Goal: Transaction & Acquisition: Purchase product/service

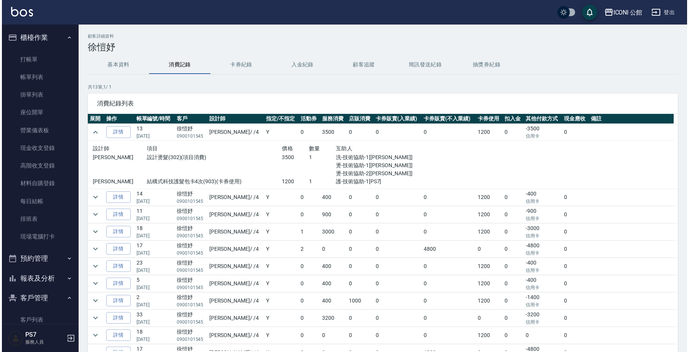
scroll to position [70, 0]
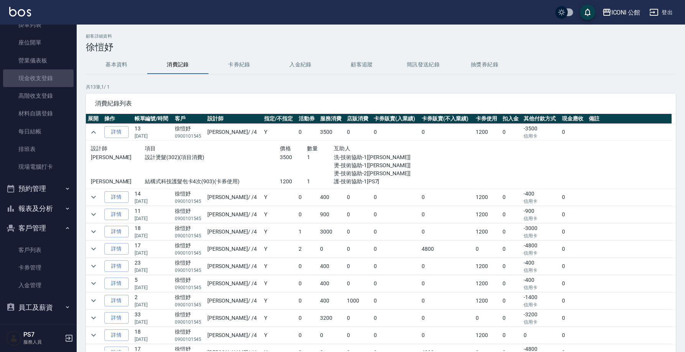
click at [42, 79] on link "現金收支登錄" at bounding box center [38, 78] width 71 height 18
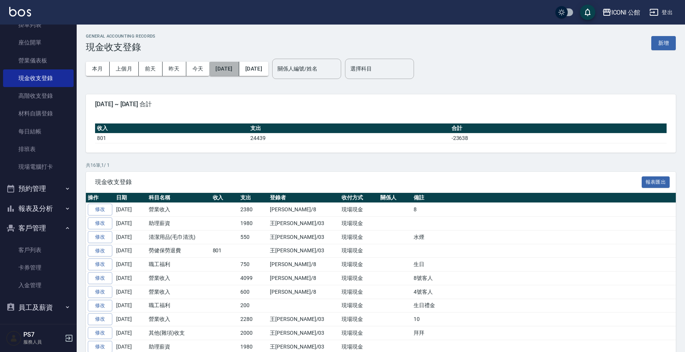
click at [230, 71] on button "[DATE]" at bounding box center [224, 69] width 30 height 14
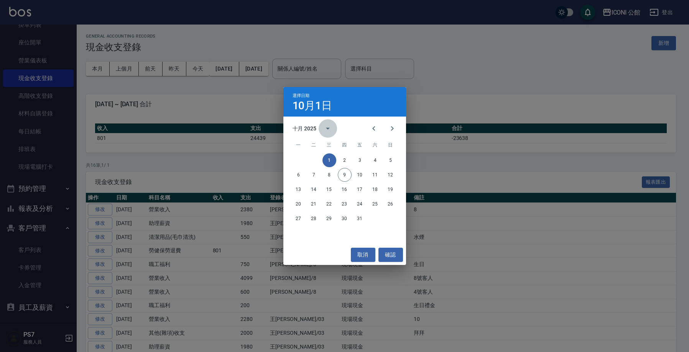
click at [326, 128] on icon "calendar view is open, switch to year view" at bounding box center [327, 128] width 9 height 9
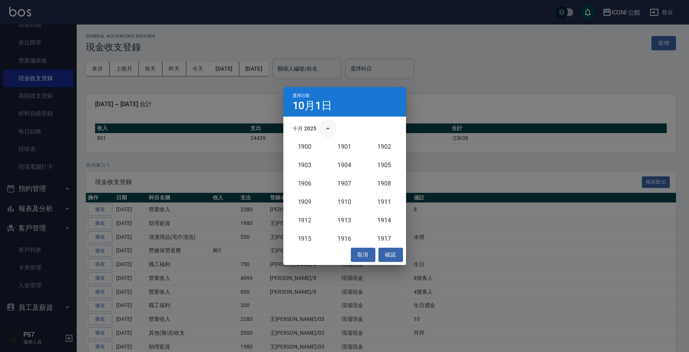
scroll to position [710, 0]
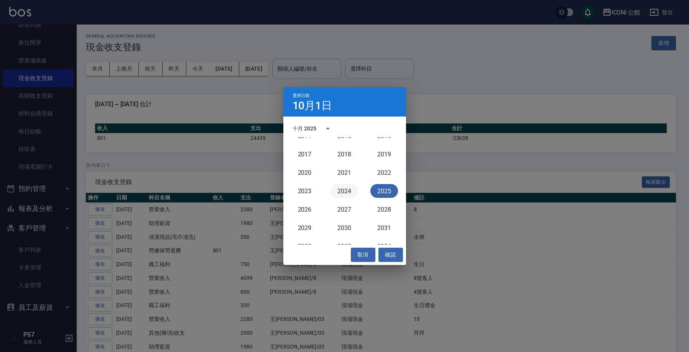
click at [341, 192] on button "2024" at bounding box center [344, 191] width 28 height 14
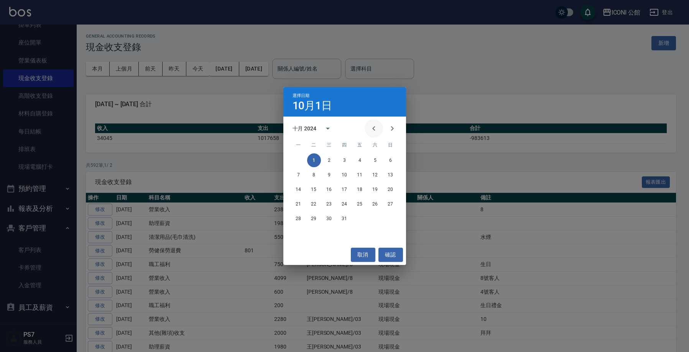
click at [373, 127] on icon "Previous month" at bounding box center [373, 128] width 9 height 9
click at [389, 127] on icon "Next month" at bounding box center [391, 128] width 9 height 9
click at [391, 190] on button "15" at bounding box center [391, 189] width 14 height 14
click at [234, 69] on div "選擇日期 [DATE] 九月 2024 一 二 三 四 五 六 日 1 2 3 4 5 6 7 8 9 10 11 12 13 14 15 16 17 18 …" at bounding box center [344, 176] width 689 height 352
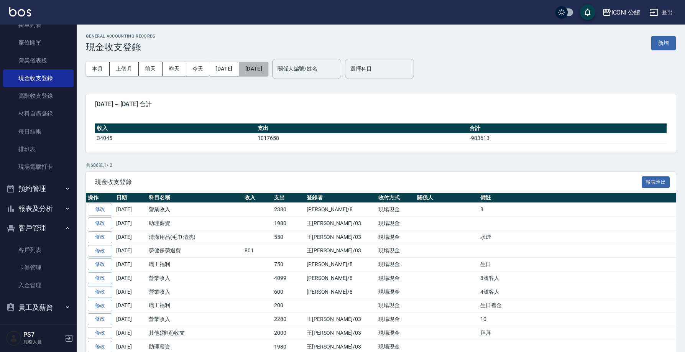
click at [268, 65] on button "[DATE]" at bounding box center [253, 69] width 29 height 14
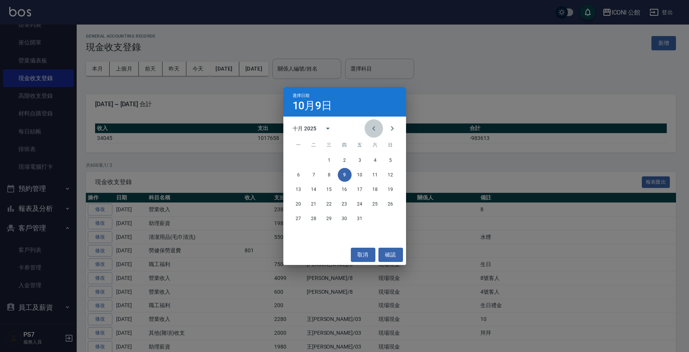
click at [374, 128] on icon "Previous month" at bounding box center [373, 128] width 9 height 9
click at [329, 131] on icon "calendar view is open, switch to year view" at bounding box center [327, 128] width 9 height 9
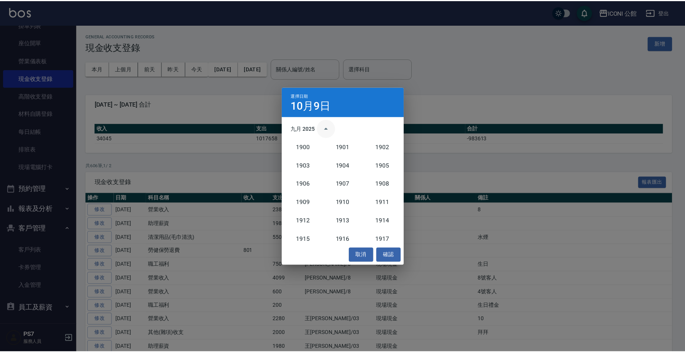
scroll to position [710, 0]
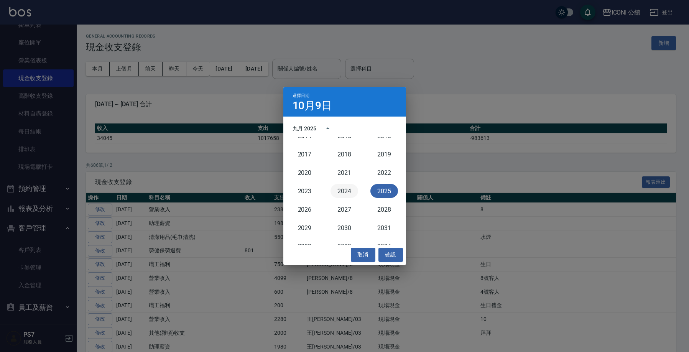
click at [349, 191] on button "2024" at bounding box center [344, 191] width 28 height 14
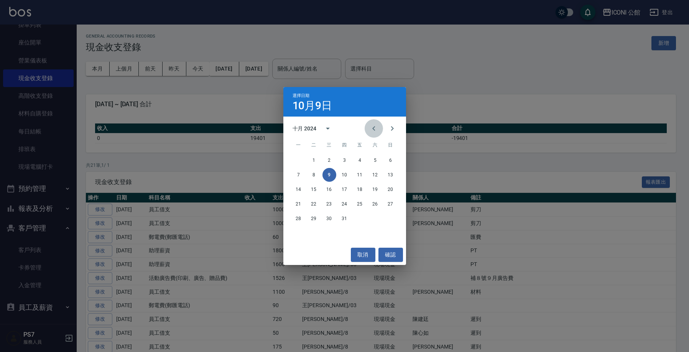
click at [374, 128] on icon "Previous month" at bounding box center [373, 128] width 9 height 9
click at [300, 232] on button "30" at bounding box center [299, 233] width 14 height 14
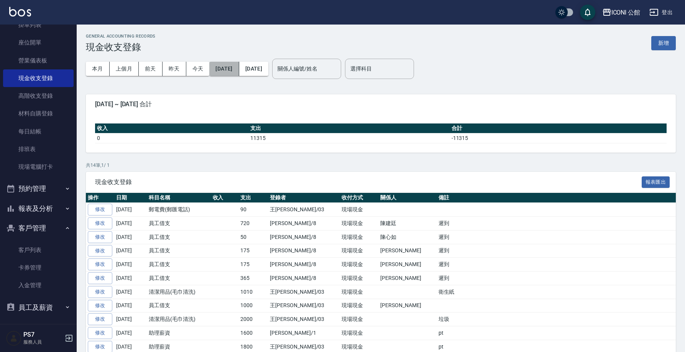
click at [230, 67] on button "[DATE]" at bounding box center [224, 69] width 30 height 14
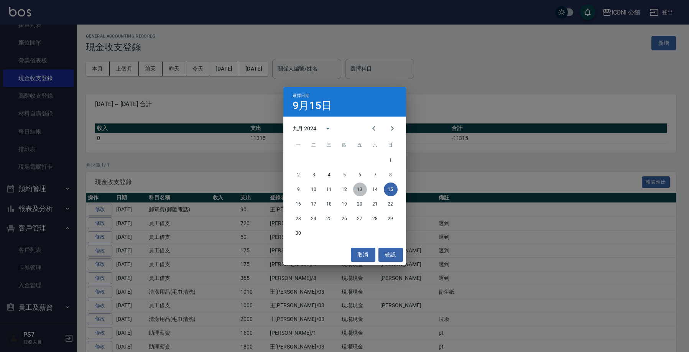
click at [359, 189] on button "13" at bounding box center [360, 189] width 14 height 14
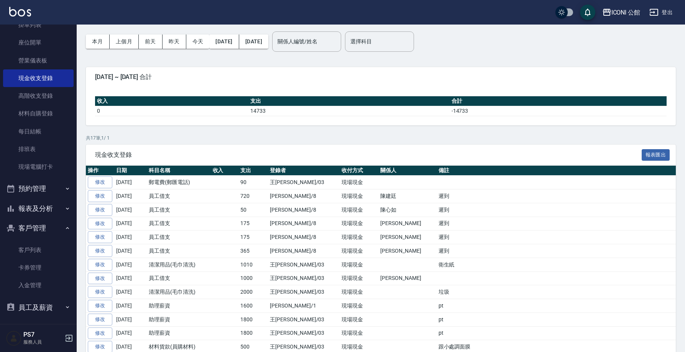
scroll to position [14, 0]
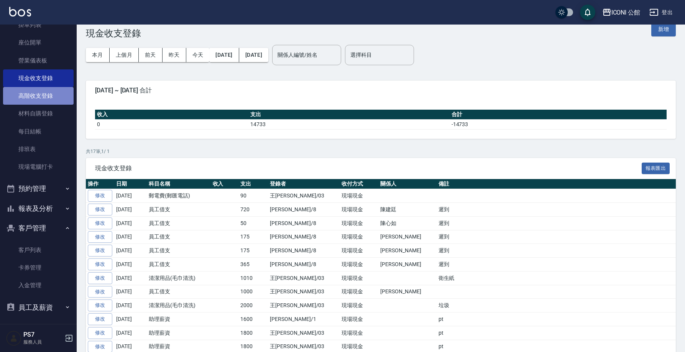
click at [47, 96] on link "高階收支登錄" at bounding box center [38, 96] width 71 height 18
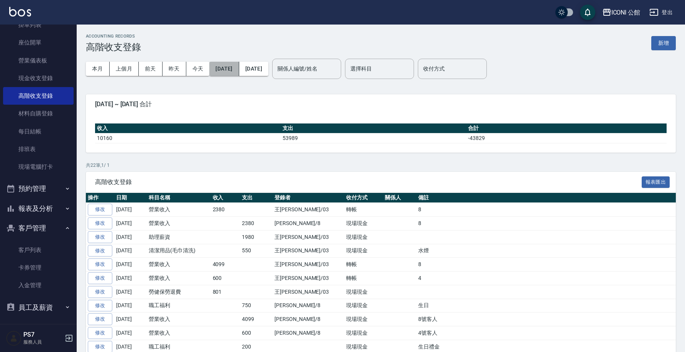
click at [239, 71] on button "[DATE]" at bounding box center [224, 69] width 30 height 14
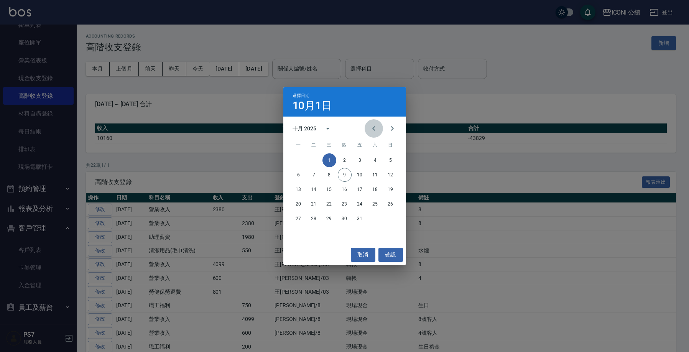
click at [374, 128] on icon "Previous month" at bounding box center [373, 128] width 9 height 9
click at [328, 128] on icon "calendar view is open, switch to year view" at bounding box center [328, 129] width 4 height 2
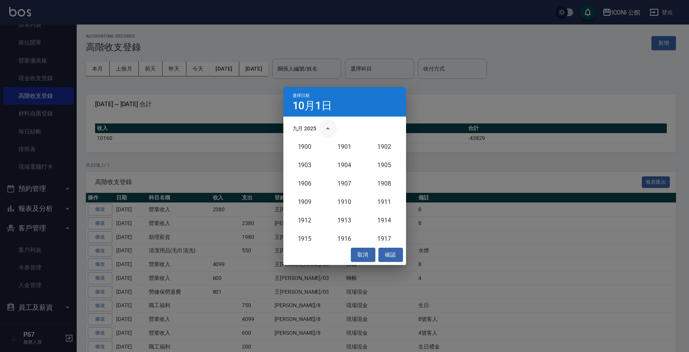
scroll to position [710, 0]
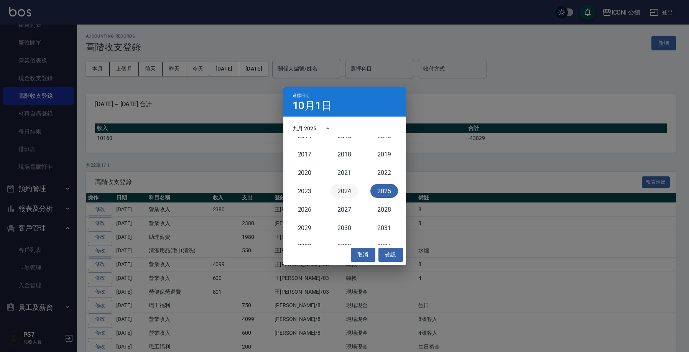
click at [347, 193] on button "2024" at bounding box center [344, 191] width 28 height 14
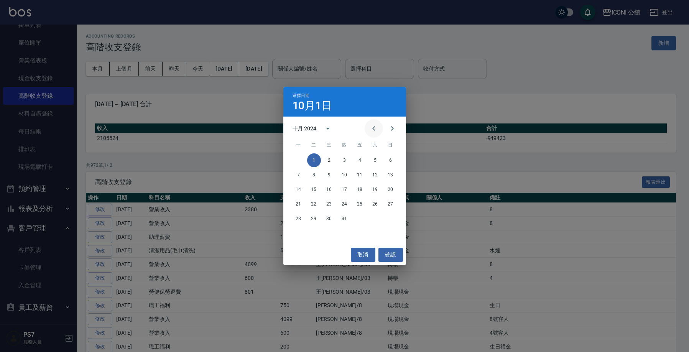
click at [373, 127] on icon "Previous month" at bounding box center [373, 128] width 9 height 9
click at [372, 127] on icon "Previous month" at bounding box center [373, 128] width 9 height 9
click at [391, 128] on icon "Next month" at bounding box center [391, 128] width 9 height 9
click at [388, 157] on button "1" at bounding box center [391, 160] width 14 height 14
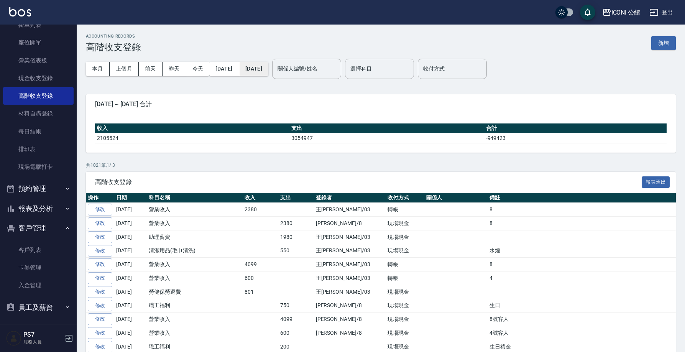
click at [268, 67] on button "[DATE]" at bounding box center [253, 69] width 29 height 14
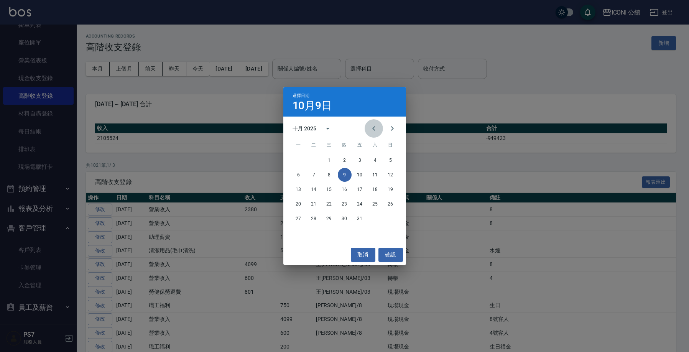
click at [372, 126] on icon "Previous month" at bounding box center [373, 128] width 9 height 9
click at [326, 129] on icon "calendar view is open, switch to year view" at bounding box center [327, 128] width 9 height 9
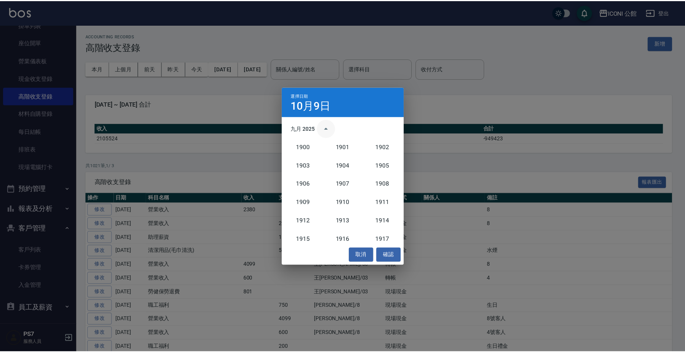
scroll to position [710, 0]
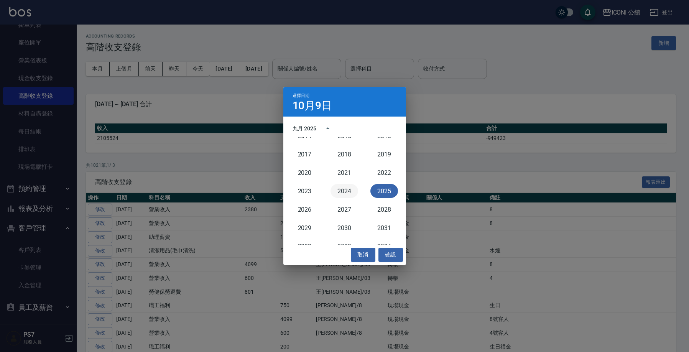
click at [349, 192] on button "2024" at bounding box center [344, 191] width 28 height 14
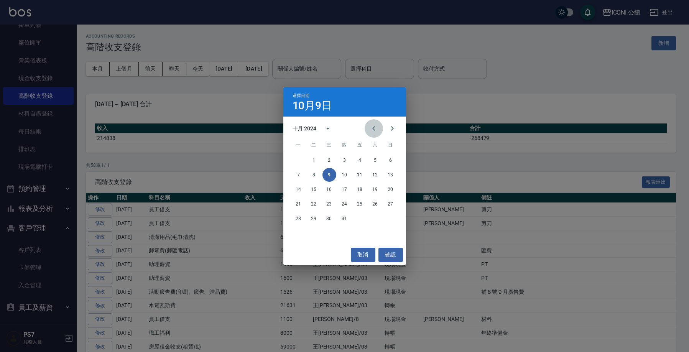
click at [372, 128] on icon "Previous month" at bounding box center [373, 128] width 9 height 9
click at [298, 233] on button "30" at bounding box center [299, 233] width 14 height 14
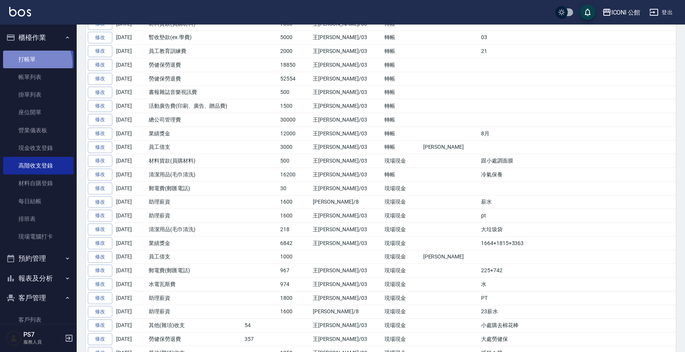
click at [32, 63] on link "打帳單" at bounding box center [38, 60] width 71 height 18
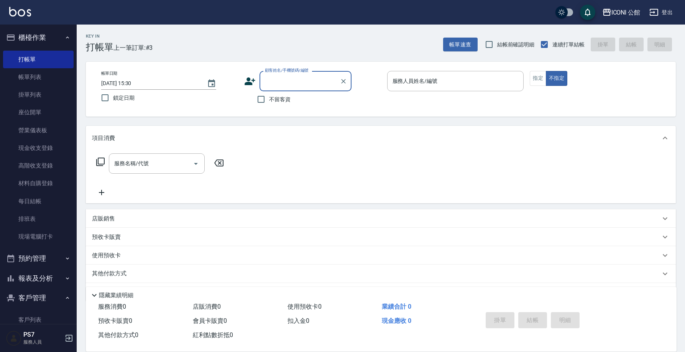
click at [269, 84] on input "顧客姓名/手機號碼/編號" at bounding box center [300, 80] width 74 height 13
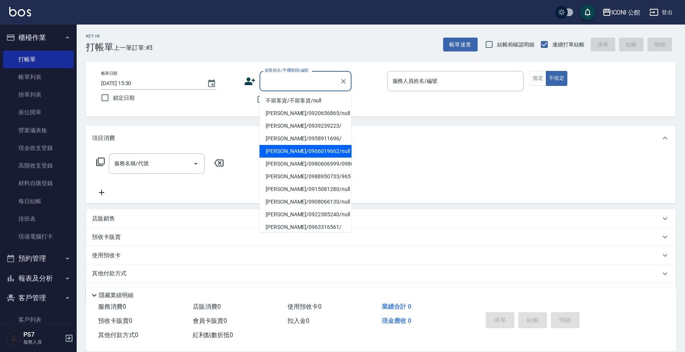
click at [269, 90] on div "顧客姓名/手機號碼/編號" at bounding box center [305, 81] width 92 height 20
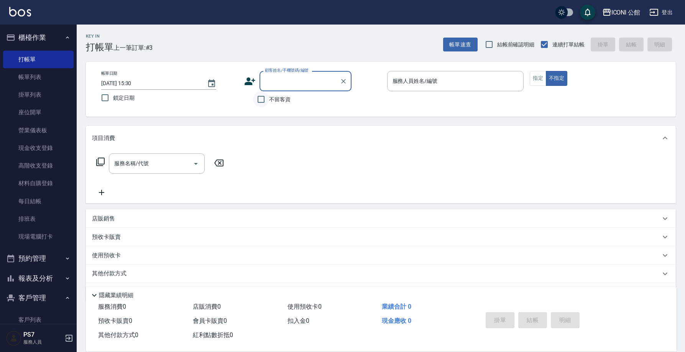
click at [267, 100] on label "不留客資" at bounding box center [272, 99] width 38 height 16
click at [267, 100] on input "不留客資" at bounding box center [261, 99] width 16 height 16
checkbox input "true"
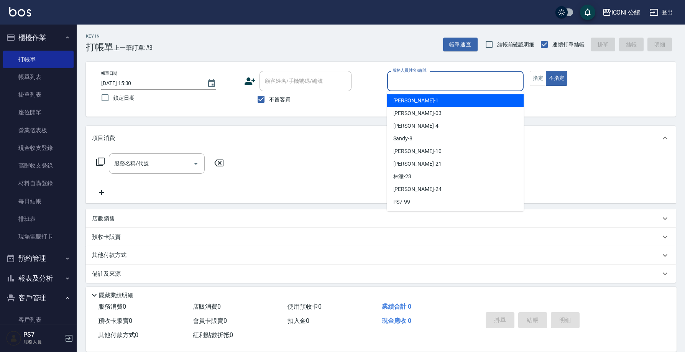
click at [399, 75] on input "服務人員姓名/編號" at bounding box center [455, 80] width 130 height 13
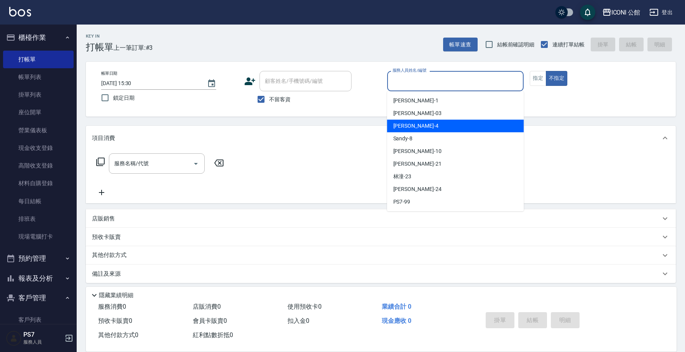
click at [400, 121] on div "Lina -4" at bounding box center [455, 126] width 137 height 13
type input "Lina-4"
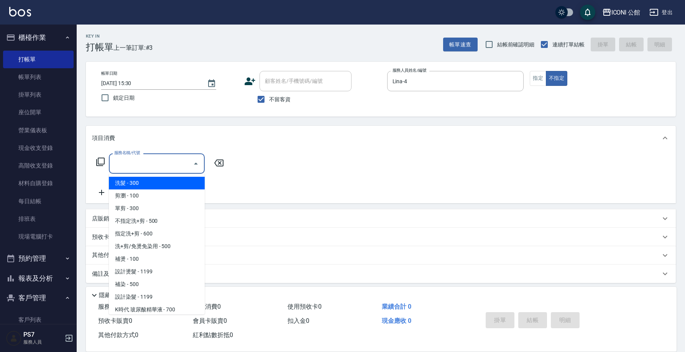
click at [155, 166] on input "服務名稱/代號" at bounding box center [150, 163] width 77 height 13
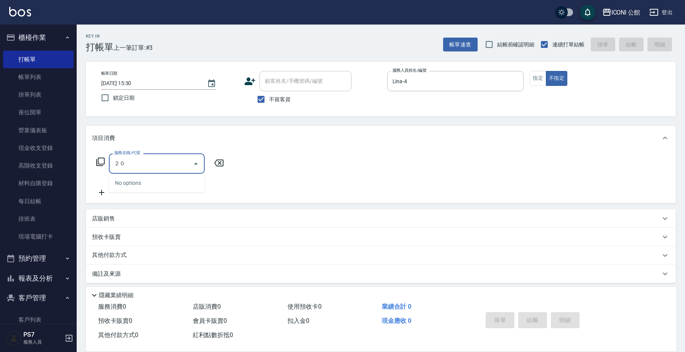
type input "２"
type input "3"
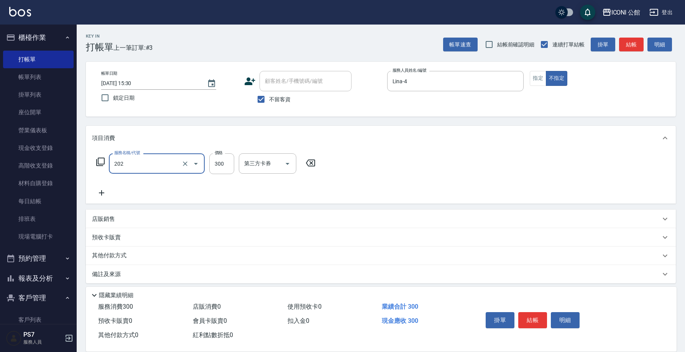
type input "單剪(202)"
type input "350"
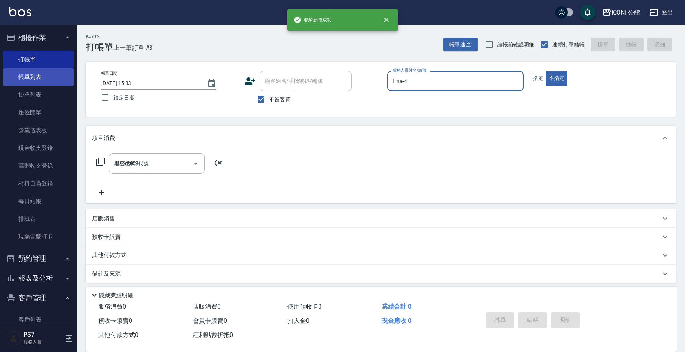
type input "[DATE] 15:33"
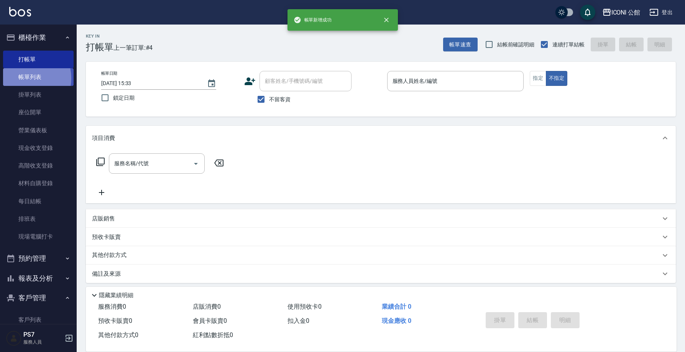
click at [23, 78] on link "帳單列表" at bounding box center [38, 77] width 71 height 18
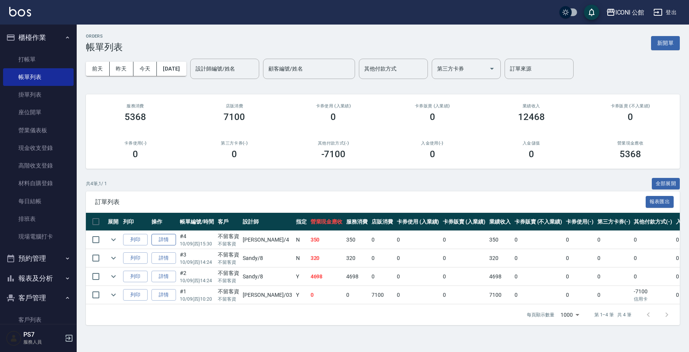
click at [158, 239] on link "詳情" at bounding box center [163, 240] width 25 height 12
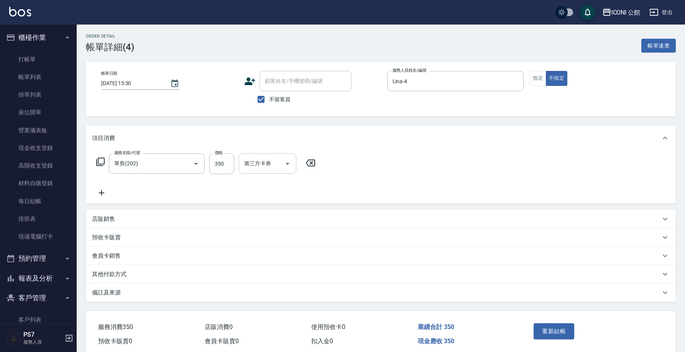
type input "[DATE] 15:30"
checkbox input "true"
type input "Lina-4"
type input "單剪(202)"
click at [533, 81] on button "指定" at bounding box center [538, 78] width 16 height 15
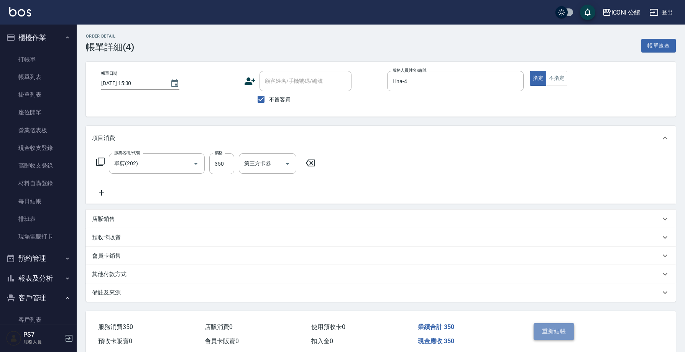
click at [549, 331] on button "重新結帳" at bounding box center [553, 331] width 41 height 16
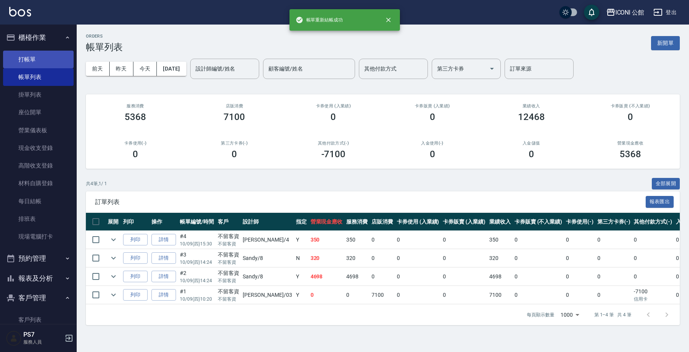
click at [30, 51] on link "打帳單" at bounding box center [38, 60] width 71 height 18
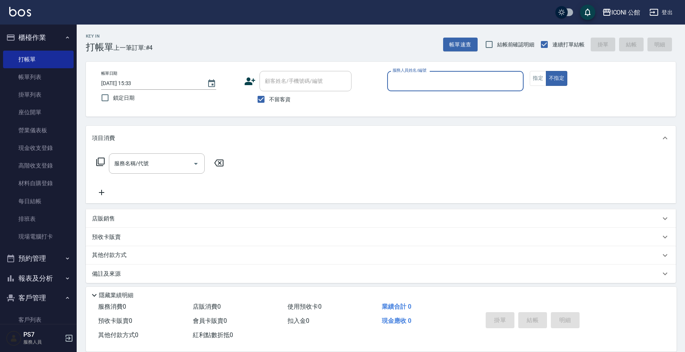
click at [400, 88] on div "服務人員姓名/編號" at bounding box center [455, 81] width 137 height 20
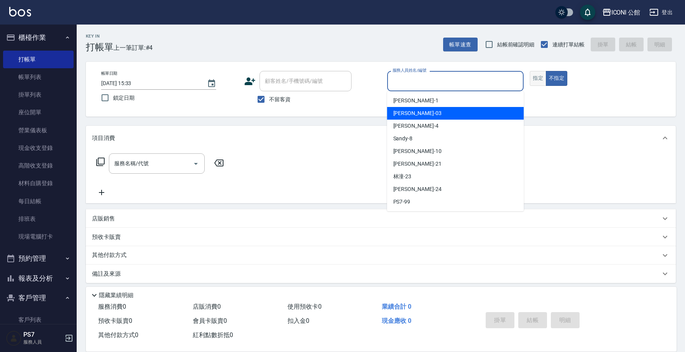
click at [535, 82] on button "指定" at bounding box center [538, 78] width 16 height 15
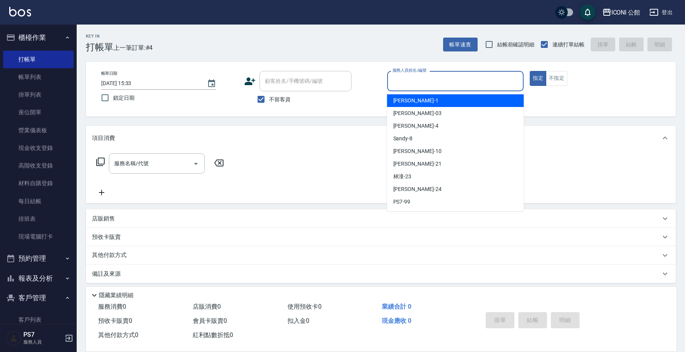
click at [470, 77] on input "服務人員姓名/編號" at bounding box center [455, 80] width 130 height 13
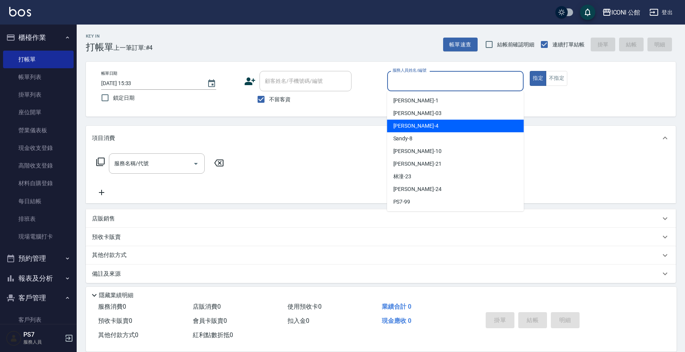
click at [425, 125] on div "Lina -4" at bounding box center [455, 126] width 137 height 13
type input "Lina-4"
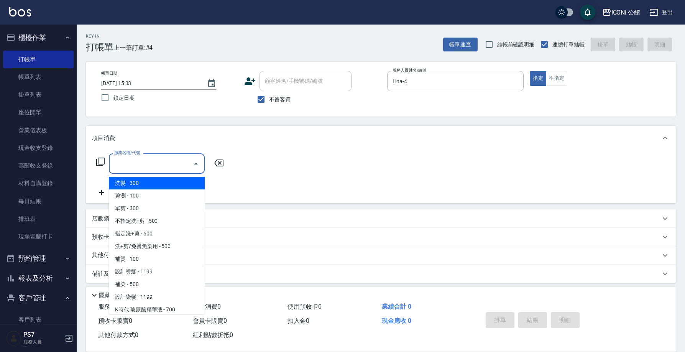
click at [134, 169] on input "服務名稱/代號" at bounding box center [150, 163] width 77 height 13
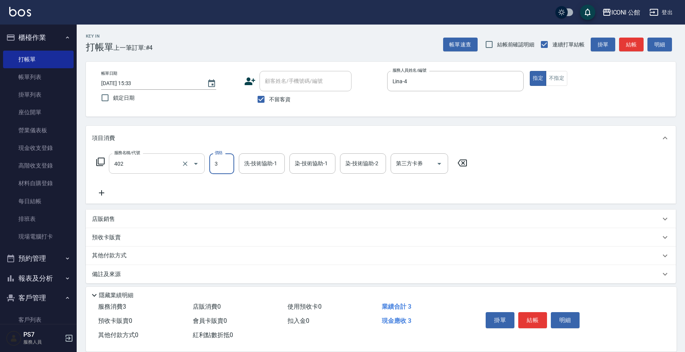
type input "設計染髮(402)"
type input "3000"
type input "Lina-4"
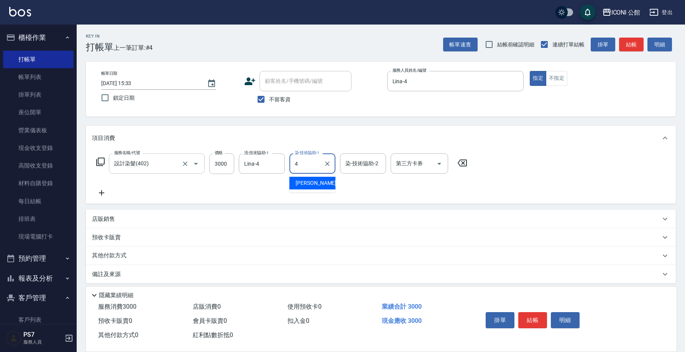
type input "Lina-4"
click at [185, 162] on icon "Clear" at bounding box center [185, 164] width 8 height 8
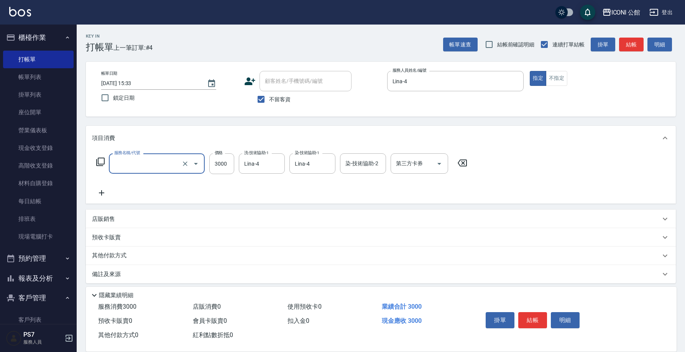
type input "設計染髮(402)"
click at [463, 161] on icon at bounding box center [462, 162] width 19 height 9
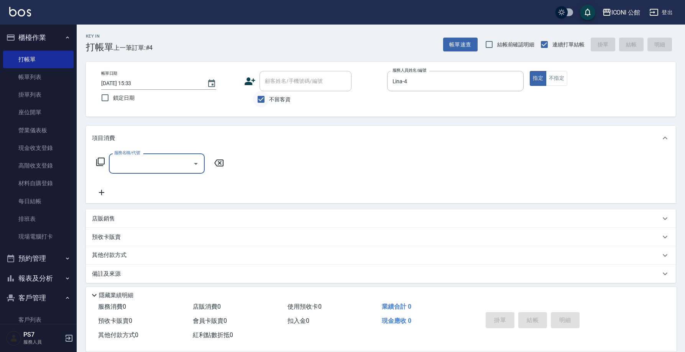
click at [265, 98] on input "不留客資" at bounding box center [261, 99] width 16 height 16
checkbox input "false"
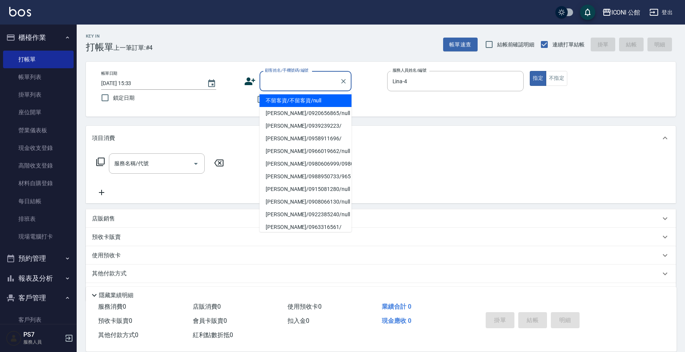
click at [269, 80] on input "顧客姓名/手機號碼/編號" at bounding box center [300, 80] width 74 height 13
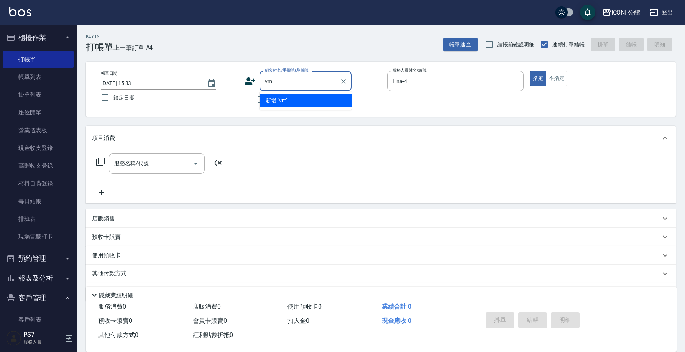
type input "v"
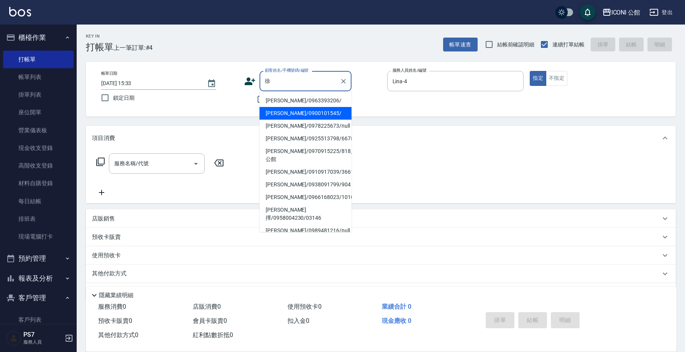
click at [318, 122] on li "[PERSON_NAME]/0978225673/null" at bounding box center [305, 126] width 92 height 13
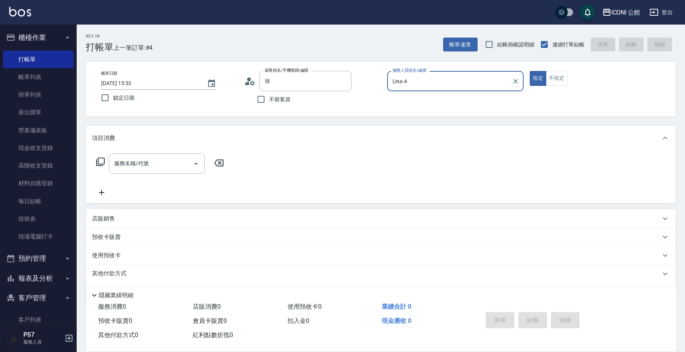
type input "[PERSON_NAME]/0978225673/null"
click at [308, 113] on div "帳單日期 [DATE] 15:33 鎖定日期 顧客姓名/手機號碼/編號 [PERSON_NAME] /0978225673/null 顧客姓名/手機號碼/編號…" at bounding box center [381, 89] width 590 height 55
click at [344, 80] on icon "Clear" at bounding box center [343, 81] width 8 height 8
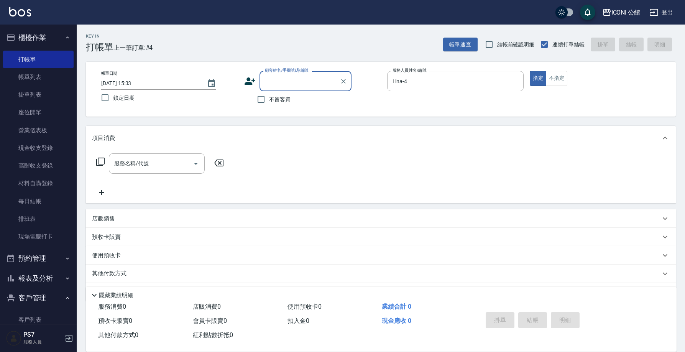
click at [303, 83] on input "顧客姓名/手機號碼/編號" at bounding box center [300, 80] width 74 height 13
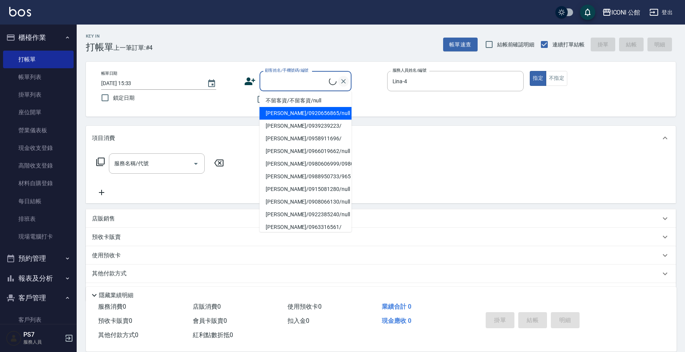
drag, startPoint x: 297, startPoint y: 107, endPoint x: 347, endPoint y: 80, distance: 56.7
click at [291, 114] on li "[PERSON_NAME]/0920656865/null" at bounding box center [305, 113] width 92 height 13
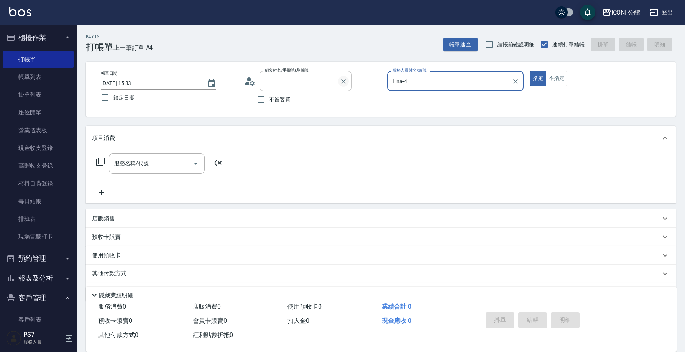
type input "[PERSON_NAME]/0920656865/null"
click at [342, 81] on icon "Clear" at bounding box center [343, 81] width 8 height 8
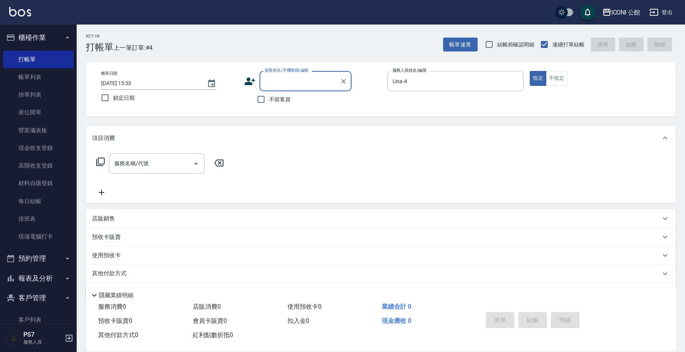
click at [295, 80] on input "顧客姓名/手機號碼/編號" at bounding box center [300, 80] width 74 height 13
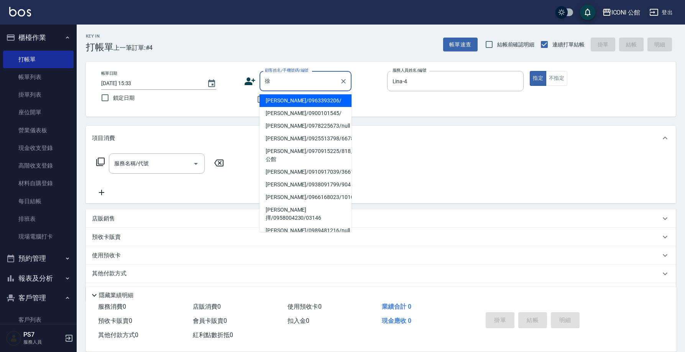
click at [273, 113] on li "[PERSON_NAME]/0900101545/" at bounding box center [305, 113] width 92 height 13
type input "[PERSON_NAME]/0900101545/"
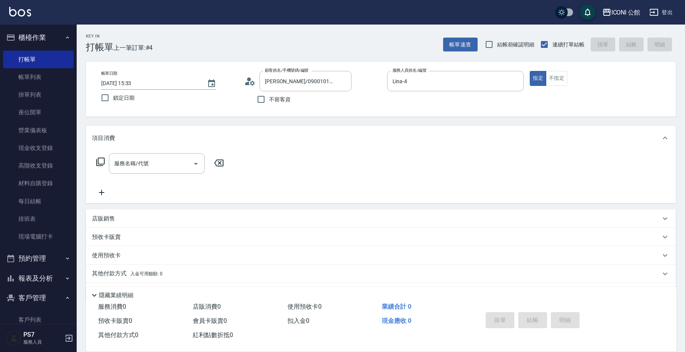
click at [108, 257] on p "使用預收卡" at bounding box center [106, 255] width 29 height 8
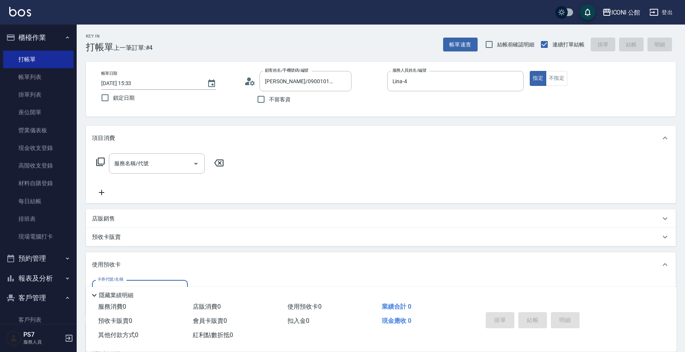
scroll to position [80, 0]
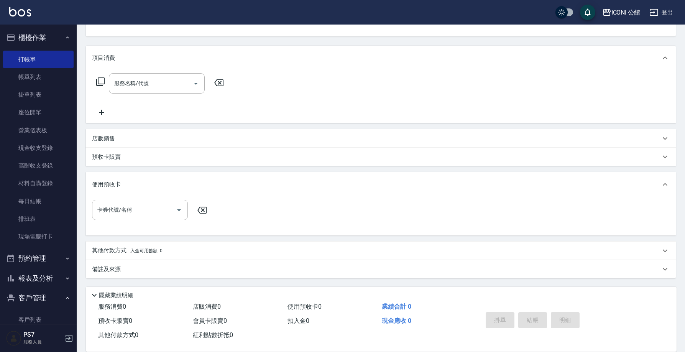
click at [104, 161] on div "預收卡販賣" at bounding box center [381, 157] width 590 height 18
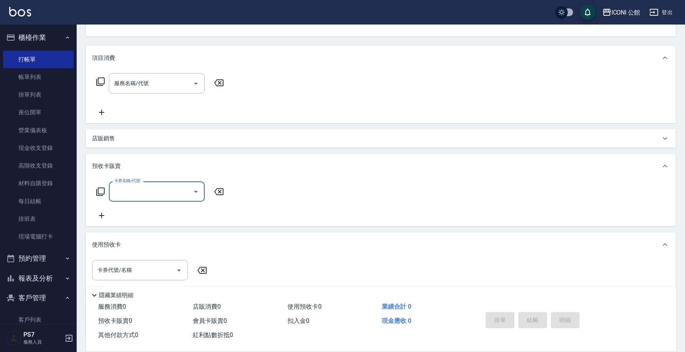
scroll to position [0, 0]
click at [102, 194] on icon at bounding box center [100, 191] width 8 height 8
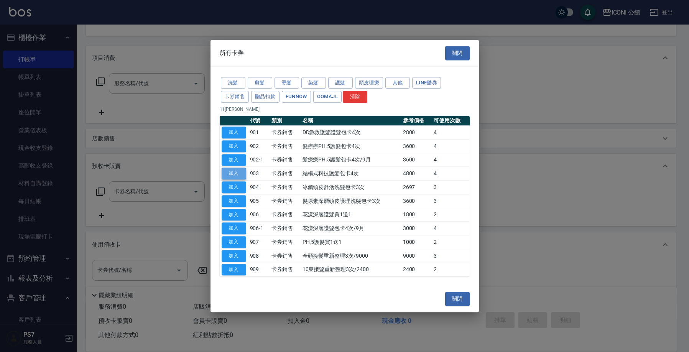
click at [238, 172] on button "加入" at bounding box center [233, 173] width 25 height 12
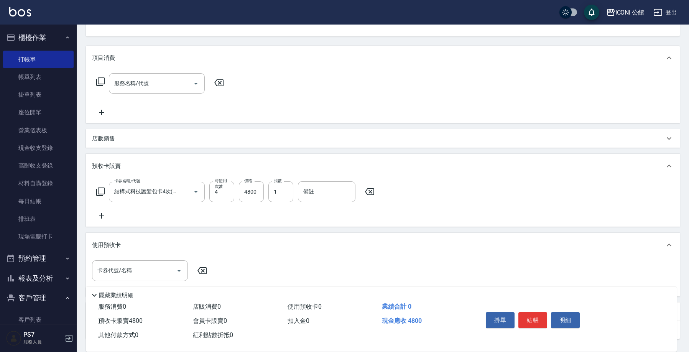
type input "結構式科技護髮包卡4次(903)"
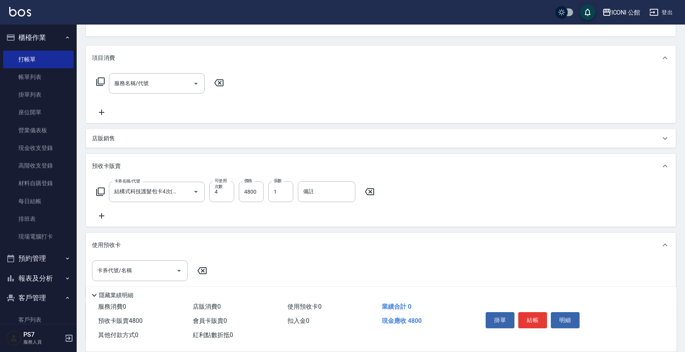
scroll to position [141, 0]
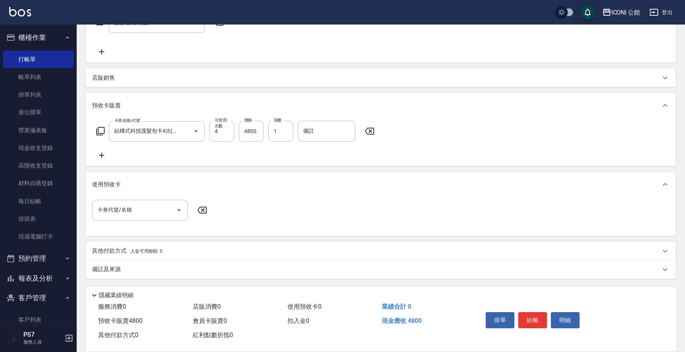
click at [128, 248] on p "其他付款方式 入金可用餘額: 0" at bounding box center [127, 251] width 71 height 8
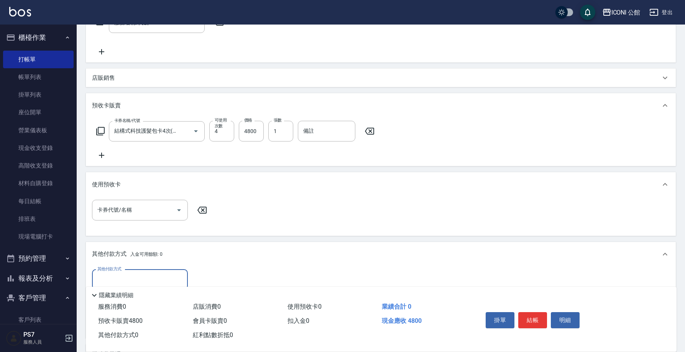
scroll to position [0, 0]
click at [137, 274] on input "其他付款方式" at bounding box center [139, 279] width 89 height 13
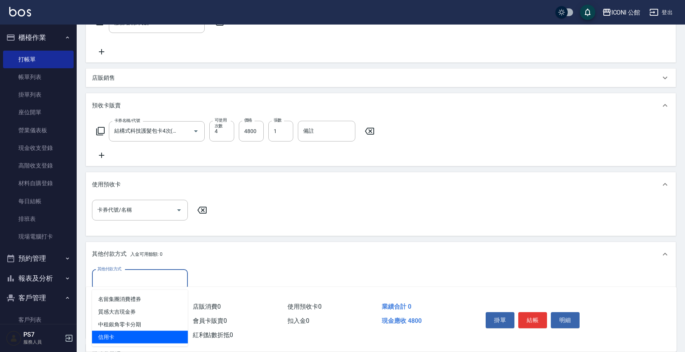
click at [127, 339] on span "信用卡" at bounding box center [140, 337] width 96 height 13
type input "信用卡"
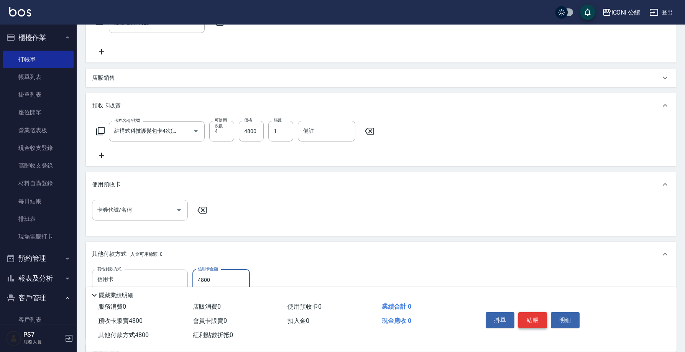
type input "4800"
click at [526, 319] on button "結帳" at bounding box center [532, 320] width 29 height 16
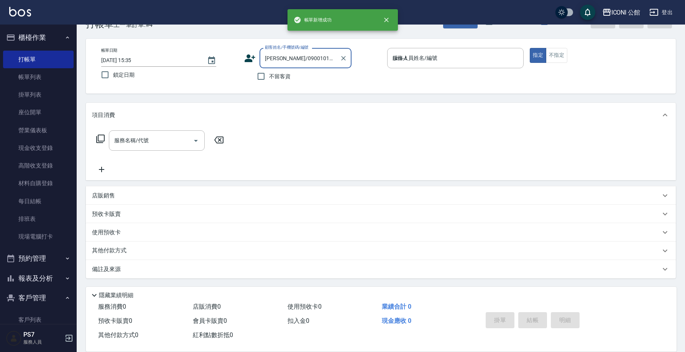
type input "[DATE] 15:35"
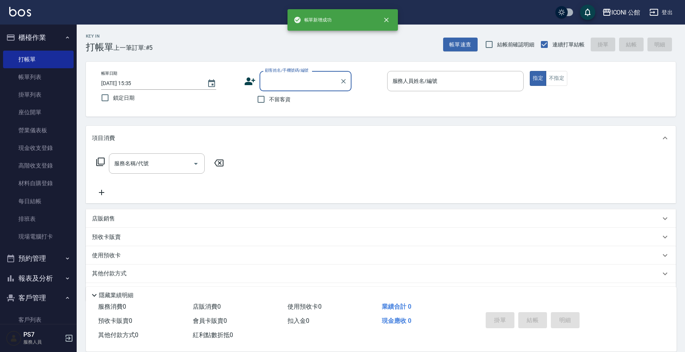
click at [267, 83] on input "顧客姓名/手機號碼/編號" at bounding box center [300, 80] width 74 height 13
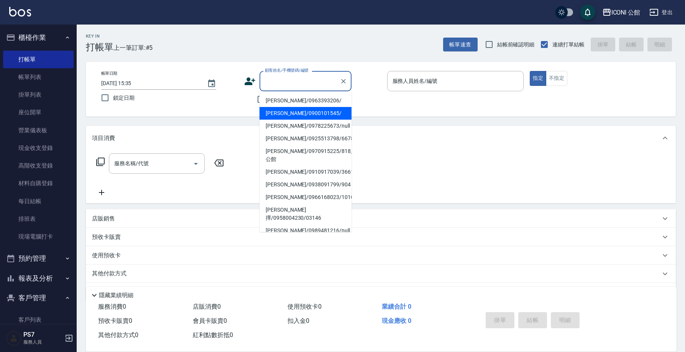
click at [277, 114] on li "[PERSON_NAME]/0900101545/" at bounding box center [305, 113] width 92 height 13
type input "[PERSON_NAME]/0900101545/"
type input "Lina-4"
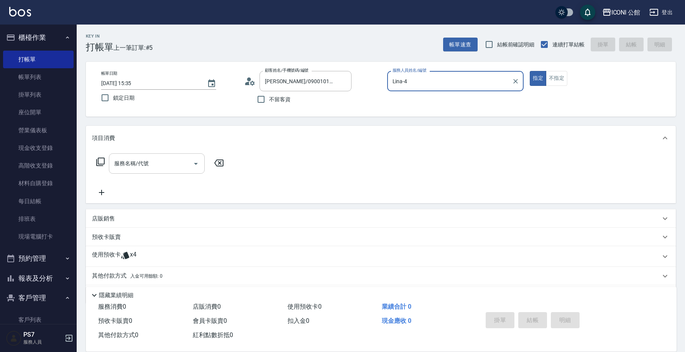
click at [148, 166] on input "服務名稱/代號" at bounding box center [150, 163] width 77 height 13
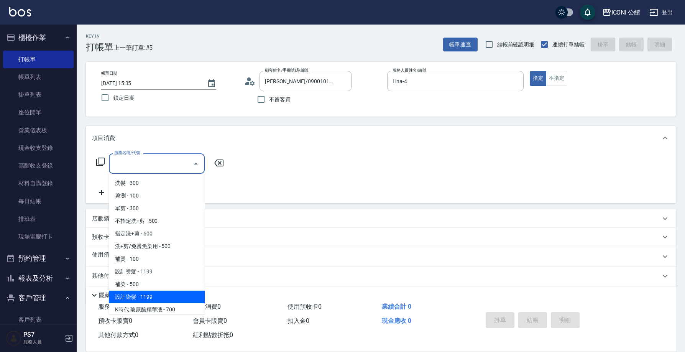
click at [134, 298] on span "設計染髮 - 1199" at bounding box center [157, 296] width 96 height 13
type input "設計染髮(402)"
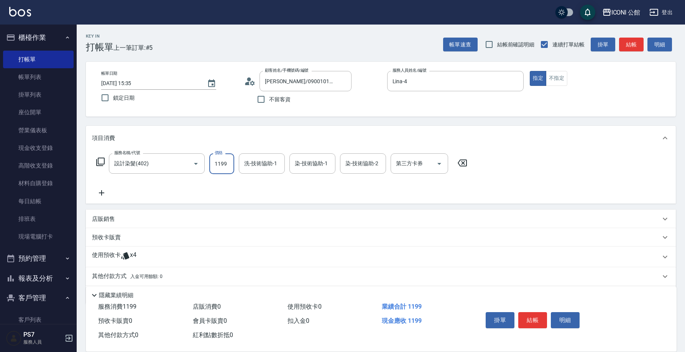
click at [228, 167] on input "1199" at bounding box center [221, 163] width 25 height 21
type input "3000"
type input "2"
type input "Lina-4"
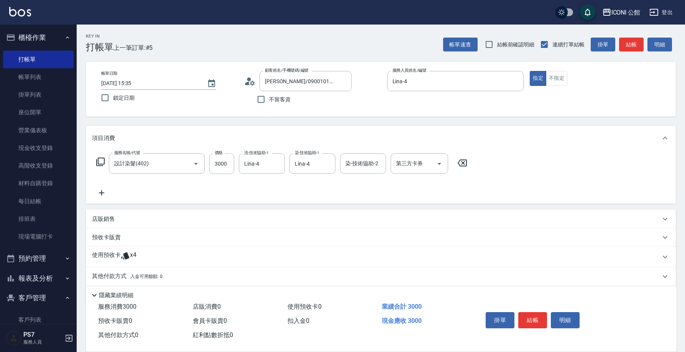
click at [125, 261] on p at bounding box center [125, 256] width 9 height 11
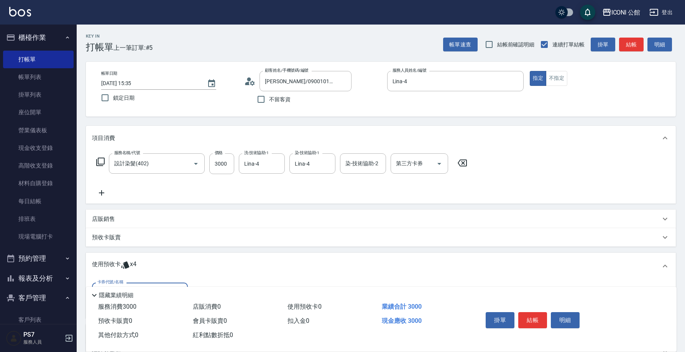
scroll to position [67, 0]
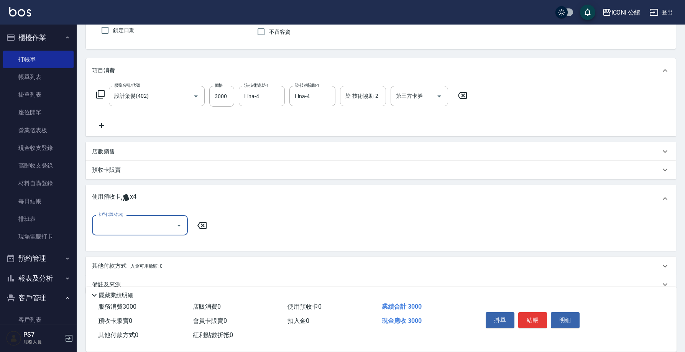
click at [126, 225] on input "卡券代號/名稱" at bounding box center [133, 224] width 77 height 13
click at [130, 248] on div "結構式科技護髮包卡4次 剩餘4張" at bounding box center [140, 245] width 96 height 13
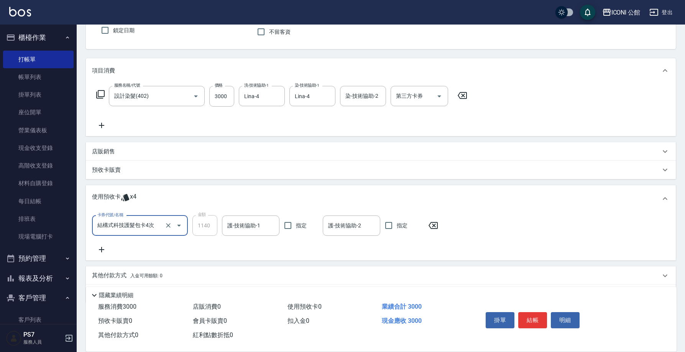
type input "結構式科技護髮包卡4次"
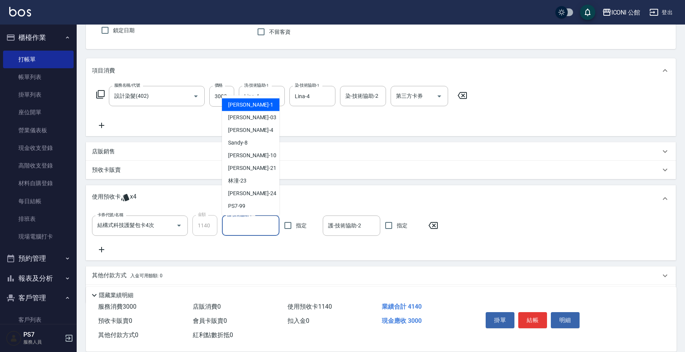
click at [243, 228] on input "護-技術協助-1" at bounding box center [250, 225] width 51 height 13
click at [236, 193] on span "[PERSON_NAME] -24" at bounding box center [252, 193] width 48 height 8
type input "[PERSON_NAME]-24"
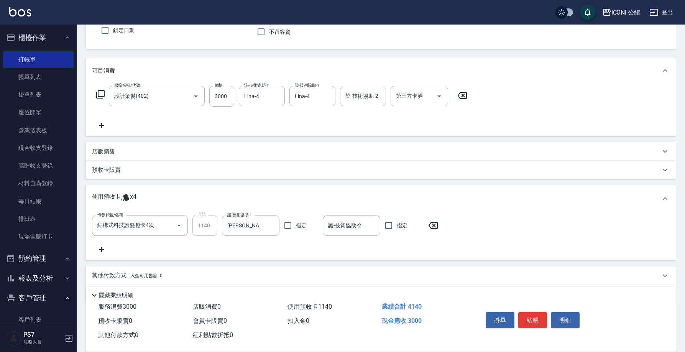
drag, startPoint x: 527, startPoint y: 317, endPoint x: 168, endPoint y: 238, distance: 367.6
click at [205, 267] on div "Key In 打帳單 上一筆訂單:#5 帳單速查 結帳前確認明細 連續打單結帳 掛單 結帳 明細 帳單日期 [DATE] 15:35 鎖定日期 顧客姓名/手機…" at bounding box center [381, 167] width 608 height 420
click at [107, 279] on p "其他付款方式 入金可用餘額: 0" at bounding box center [127, 275] width 71 height 8
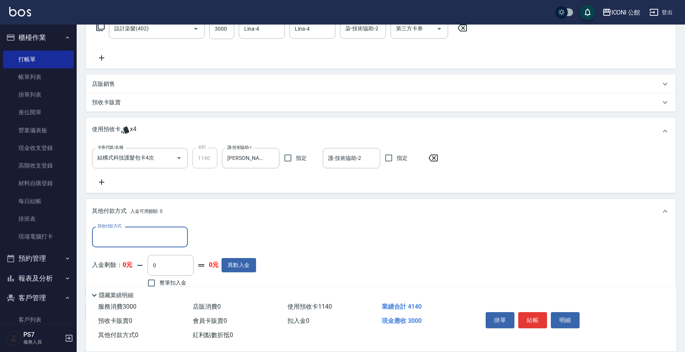
drag, startPoint x: 138, startPoint y: 247, endPoint x: 141, endPoint y: 252, distance: 6.3
click at [141, 252] on div "其他付款方式 其他付款方式 入金剩餘： 0元 0 ​ 整筆扣入金 0元 異動入金" at bounding box center [174, 257] width 164 height 62
click at [135, 244] on div "其他付款方式" at bounding box center [140, 236] width 96 height 20
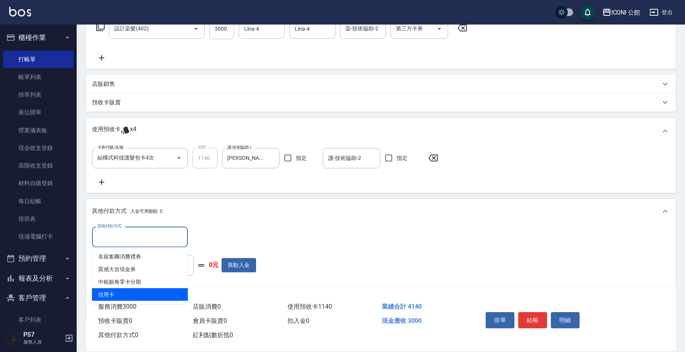
click at [122, 291] on span "信用卡" at bounding box center [140, 294] width 96 height 13
type input "信用卡"
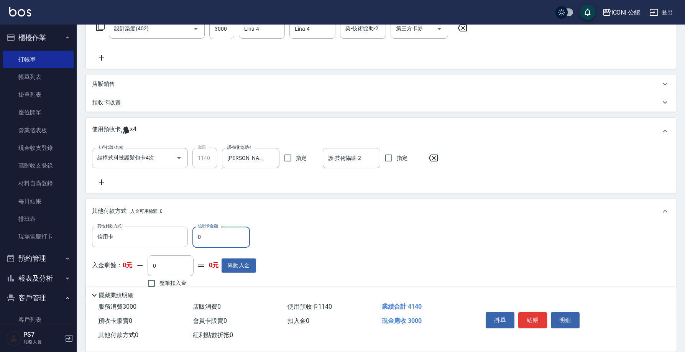
click at [210, 244] on input "0" at bounding box center [220, 236] width 57 height 21
type input "3000"
click at [545, 325] on div "掛單 結帳 明細" at bounding box center [532, 321] width 100 height 24
click at [530, 315] on button "結帳" at bounding box center [532, 320] width 29 height 16
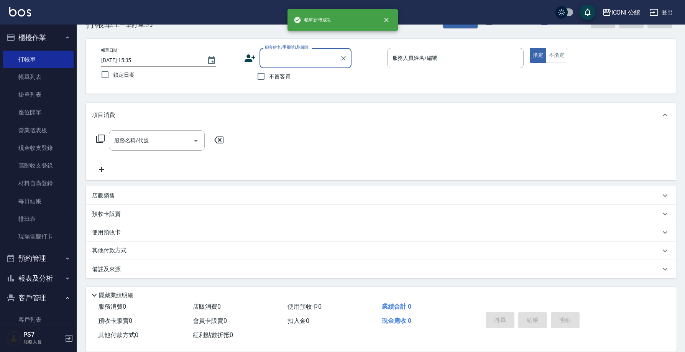
scroll to position [0, 0]
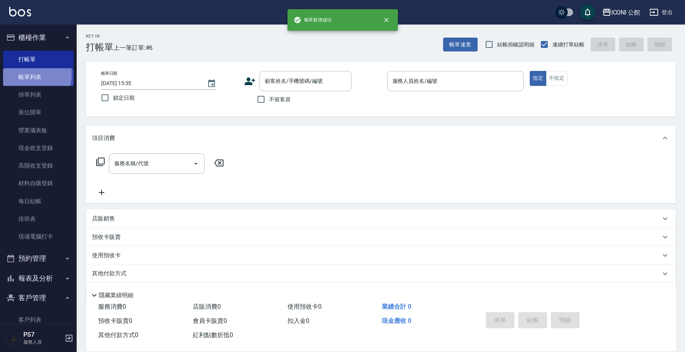
click at [19, 74] on link "帳單列表" at bounding box center [38, 77] width 71 height 18
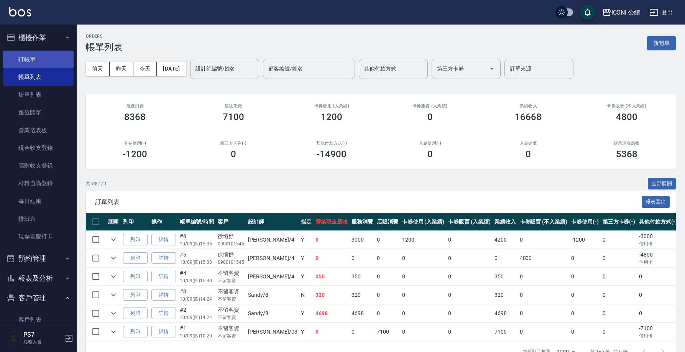
click at [26, 59] on link "打帳單" at bounding box center [38, 60] width 71 height 18
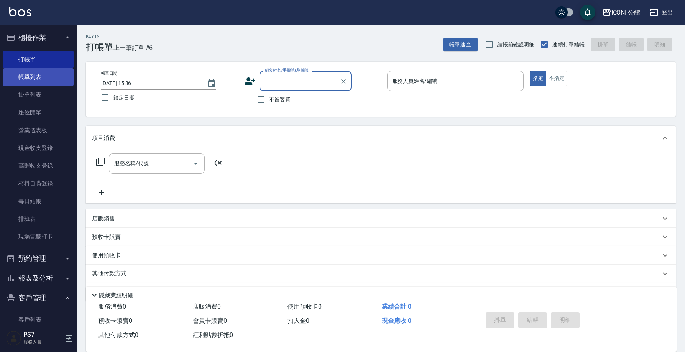
click at [18, 77] on link "帳單列表" at bounding box center [38, 77] width 71 height 18
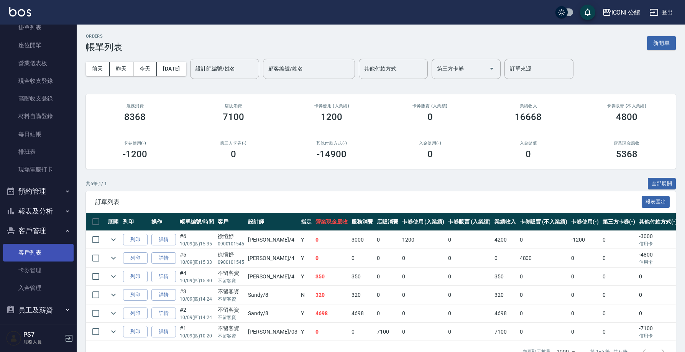
scroll to position [66, 0]
click at [30, 211] on button "報表及分析" at bounding box center [38, 212] width 71 height 20
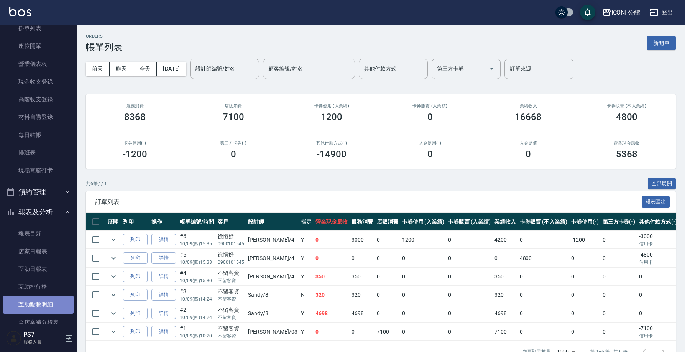
click at [48, 300] on link "互助點數明細" at bounding box center [38, 304] width 71 height 18
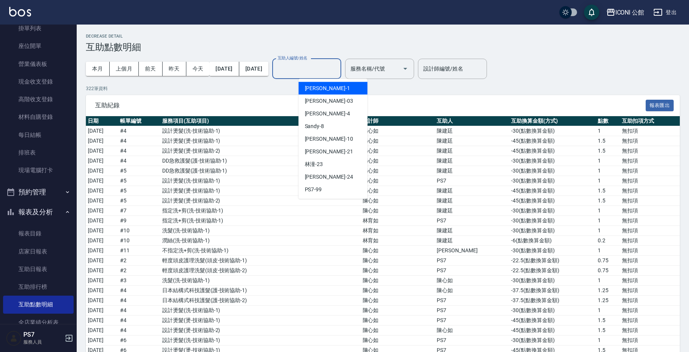
click at [335, 74] on input "互助人編號/姓名" at bounding box center [306, 68] width 62 height 13
click at [337, 72] on input "互助人編號/姓名" at bounding box center [306, 68] width 62 height 13
click at [323, 69] on input "互助人編號/姓名" at bounding box center [306, 68] width 62 height 13
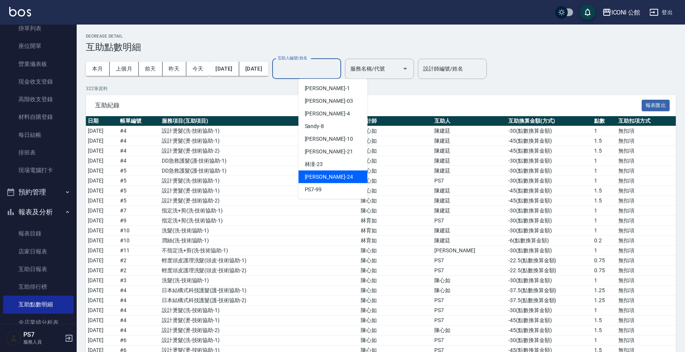
click at [340, 174] on div "[PERSON_NAME] -24" at bounding box center [332, 177] width 69 height 13
type input "[PERSON_NAME]-24"
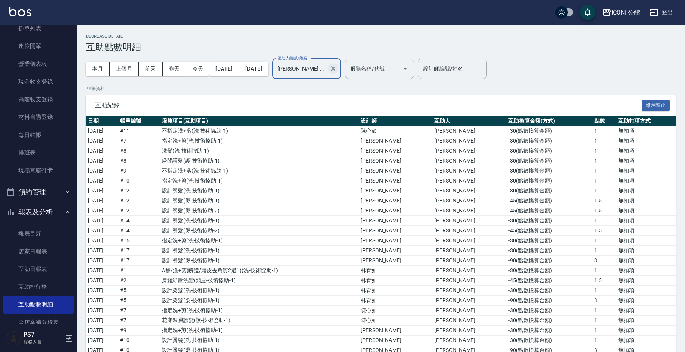
click at [337, 65] on icon "Clear" at bounding box center [333, 69] width 8 height 8
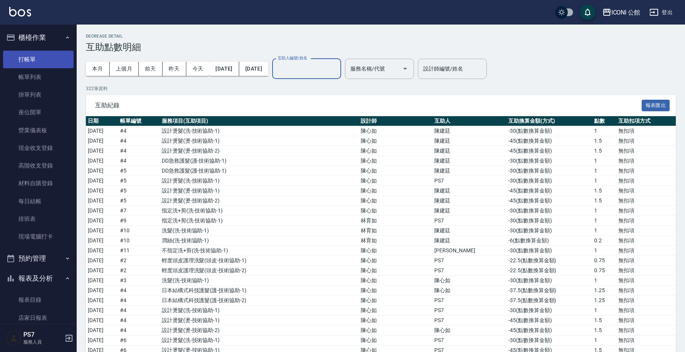
click at [46, 57] on link "打帳單" at bounding box center [38, 60] width 71 height 18
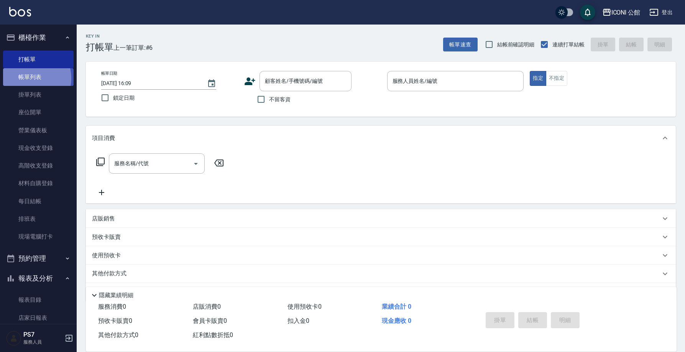
click at [27, 78] on link "帳單列表" at bounding box center [38, 77] width 71 height 18
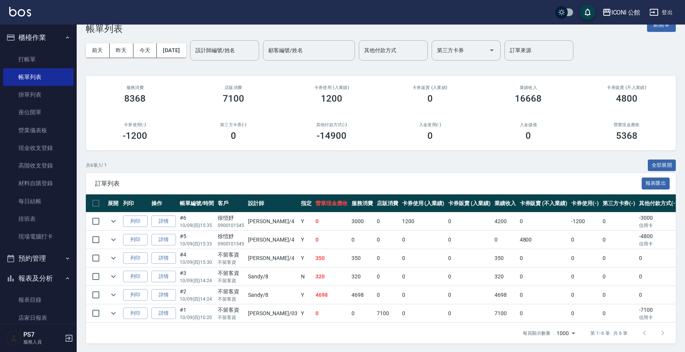
scroll to position [24, 0]
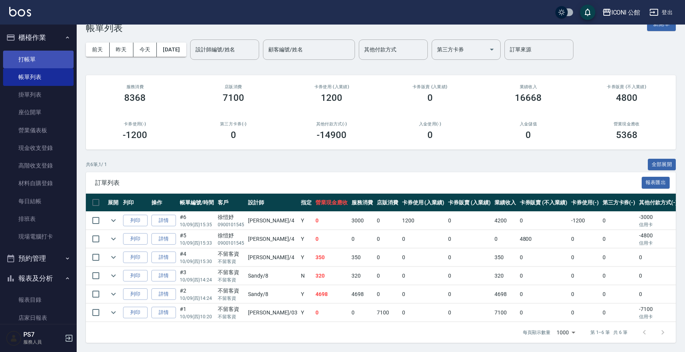
click at [63, 59] on link "打帳單" at bounding box center [38, 60] width 71 height 18
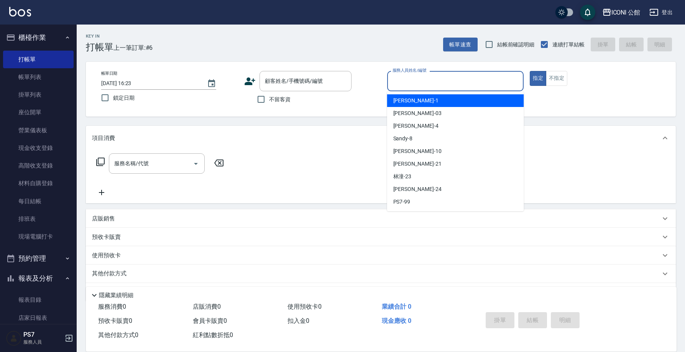
click at [484, 88] on div "服務人員姓名/編號" at bounding box center [455, 81] width 137 height 20
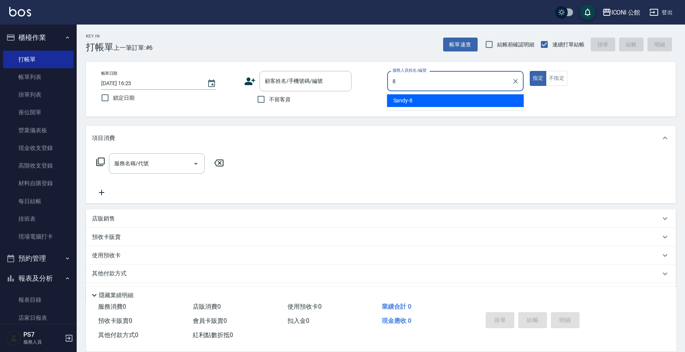
type input "Sandy-8"
type button "true"
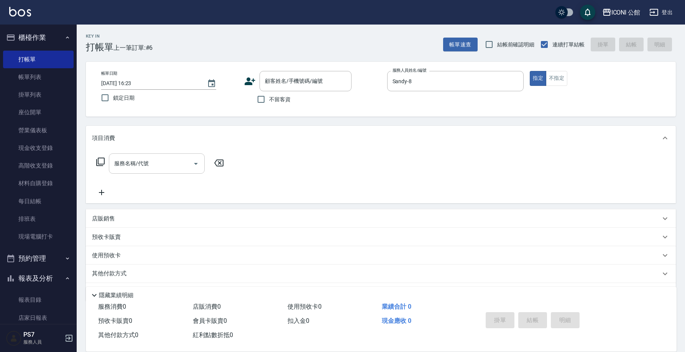
click at [162, 163] on input "服務名稱/代號" at bounding box center [150, 163] width 77 height 13
type input "設計燙髮(302)"
click at [233, 165] on input "138" at bounding box center [221, 163] width 25 height 21
type input "1380"
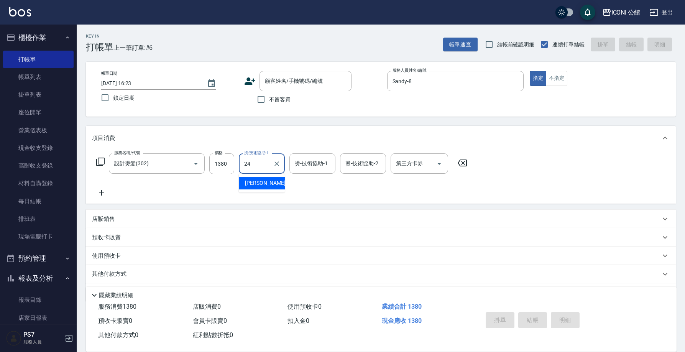
type input "[PERSON_NAME]-24"
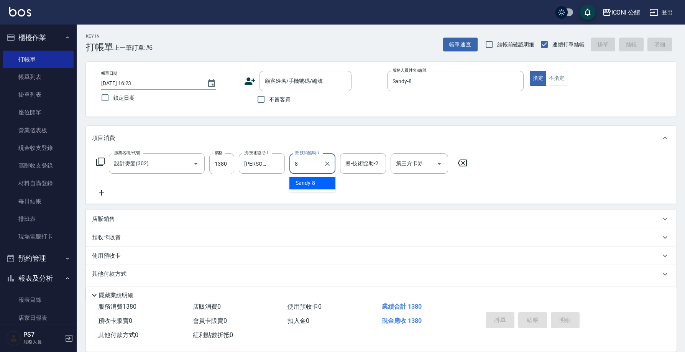
type input "Sandy-8"
type input "\"
click at [357, 163] on input "\" at bounding box center [357, 163] width 28 height 13
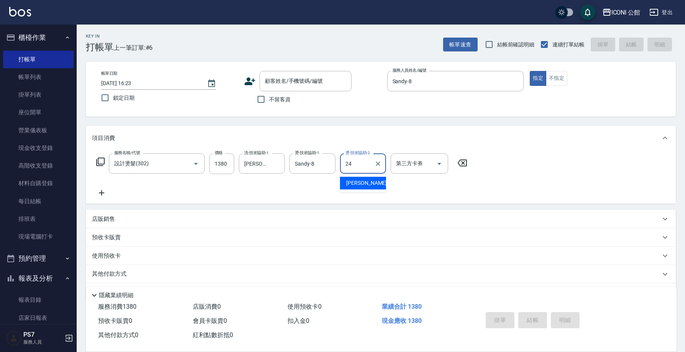
type input "[PERSON_NAME]-24"
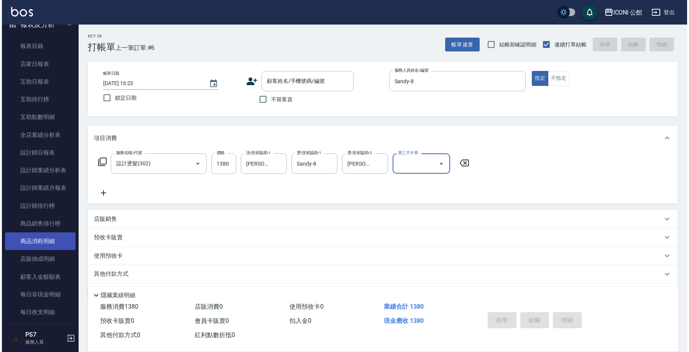
scroll to position [318, 0]
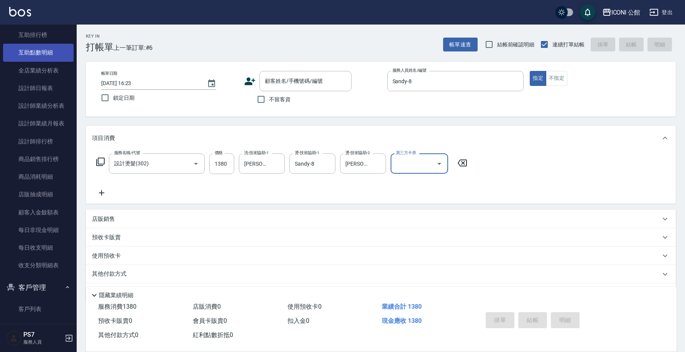
click at [56, 55] on link "互助點數明細" at bounding box center [38, 53] width 71 height 18
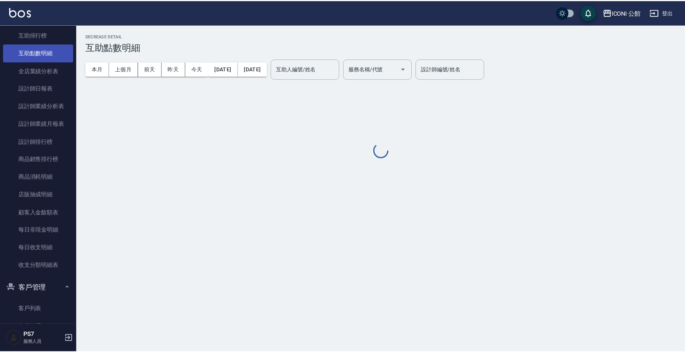
scroll to position [256, 0]
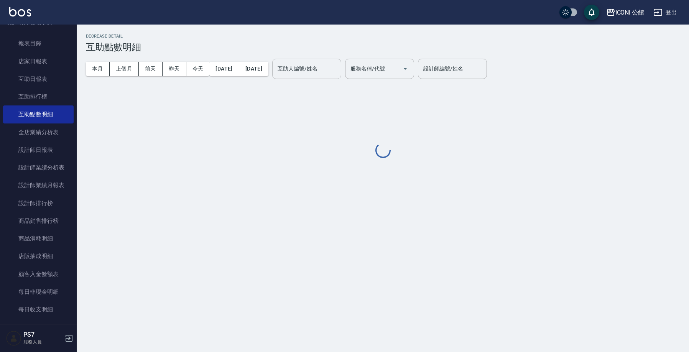
click at [328, 71] on input "互助人編號/姓名" at bounding box center [306, 68] width 62 height 13
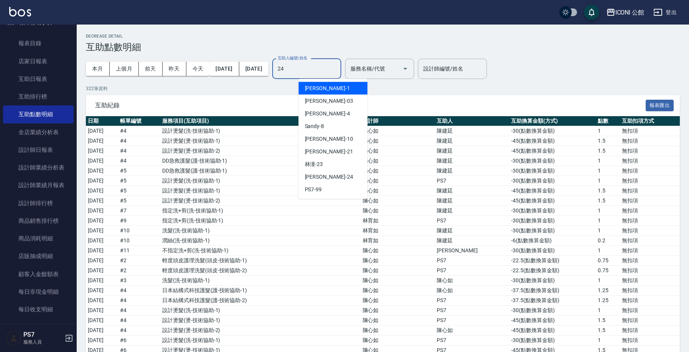
type input "[PERSON_NAME]-24"
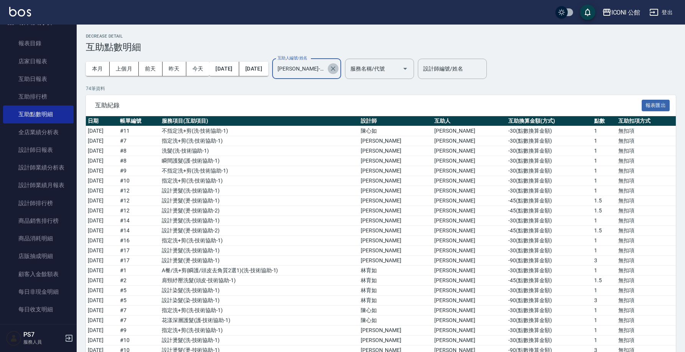
click at [337, 65] on icon "Clear" at bounding box center [333, 69] width 8 height 8
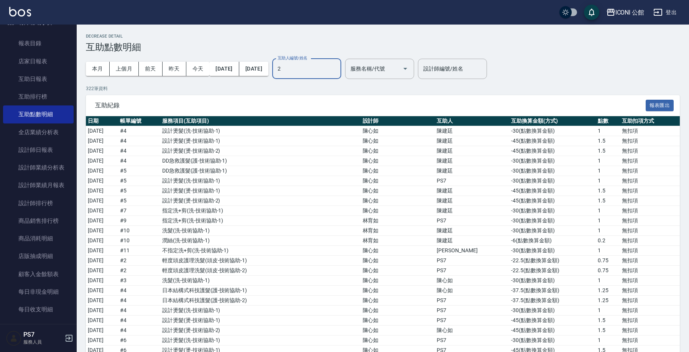
click at [334, 73] on input "2" at bounding box center [306, 68] width 62 height 13
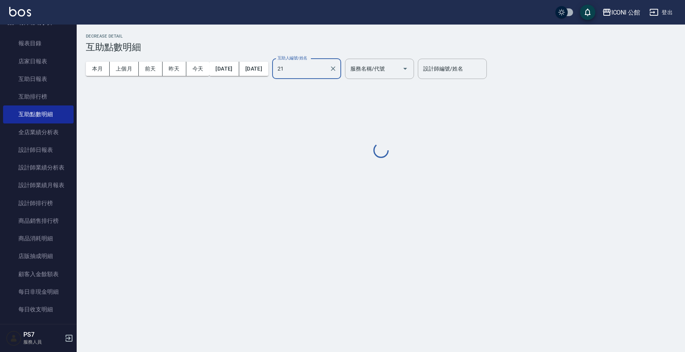
type input "[PERSON_NAME]-21"
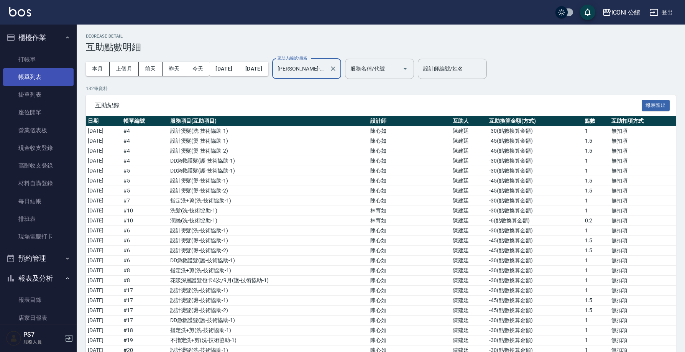
click at [59, 80] on link "帳單列表" at bounding box center [38, 77] width 71 height 18
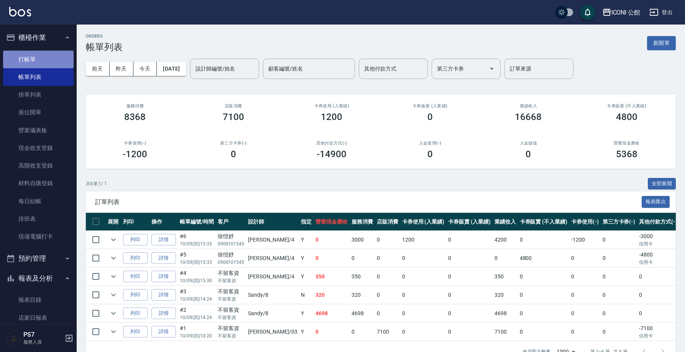
click at [68, 61] on link "打帳單" at bounding box center [38, 60] width 71 height 18
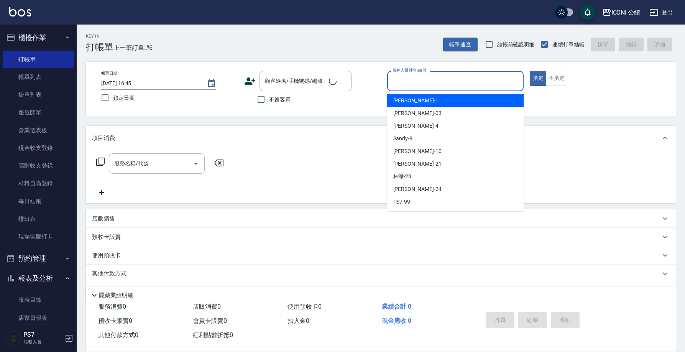
click at [427, 79] on div "服務人員姓名/編號 服務人員姓名/編號" at bounding box center [455, 81] width 137 height 20
type input "Sandy-8"
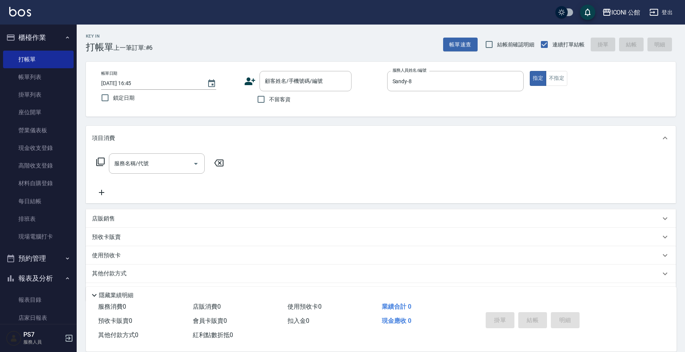
type button "true"
click at [159, 169] on input "服務名稱/代號" at bounding box center [150, 163] width 77 height 13
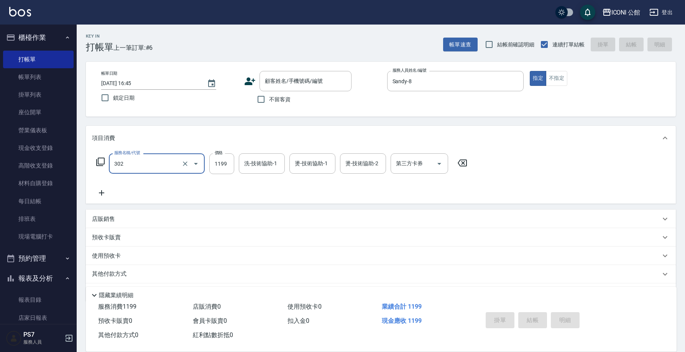
type input "設計燙髮(302)"
click at [221, 165] on input "1380" at bounding box center [221, 163] width 25 height 21
click at [218, 164] on input "1380" at bounding box center [221, 163] width 25 height 21
type input "2380"
type input "[PERSON_NAME]-24"
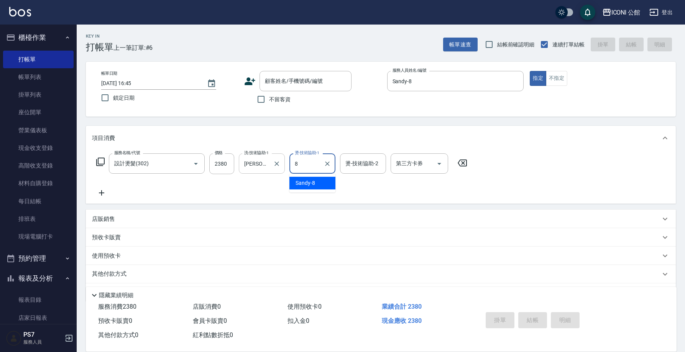
type input "Sandy-8"
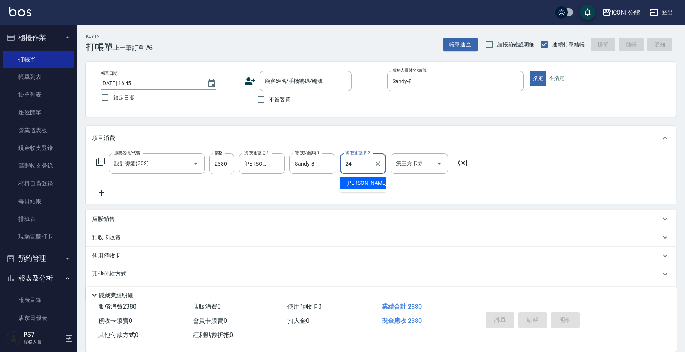
type input "[PERSON_NAME]-24"
click at [102, 162] on icon at bounding box center [100, 161] width 9 height 9
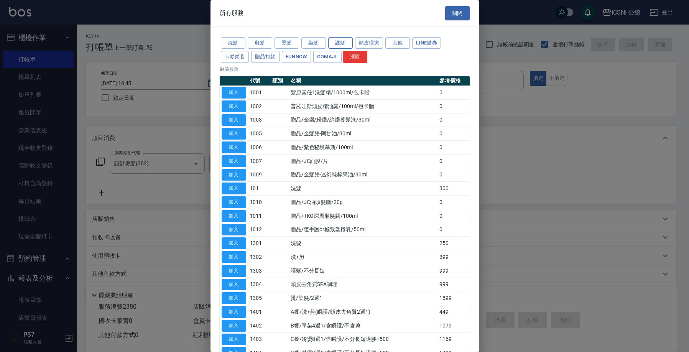
click at [349, 43] on button "護髮" at bounding box center [340, 43] width 25 height 12
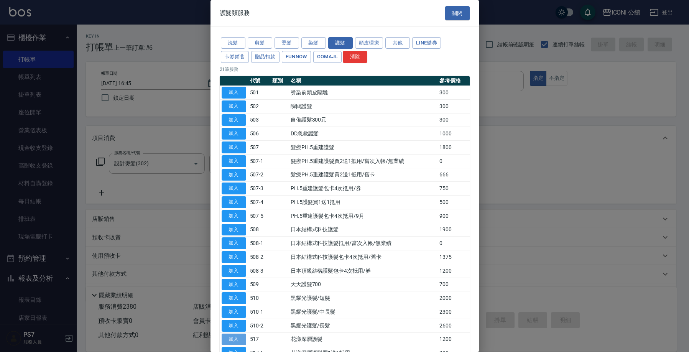
click at [240, 333] on button "加入" at bounding box center [233, 339] width 25 height 12
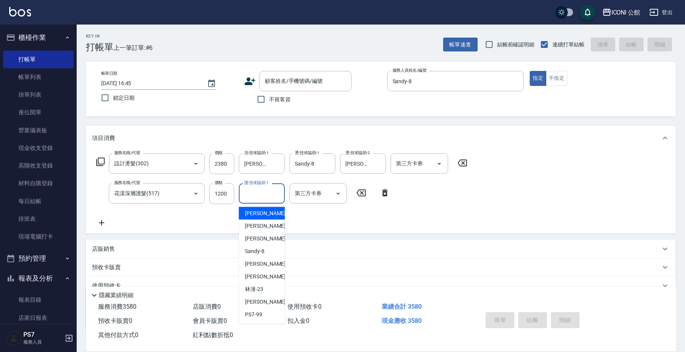
click at [259, 197] on input "護-技術協助-1" at bounding box center [261, 193] width 39 height 13
type input "[PERSON_NAME]-24"
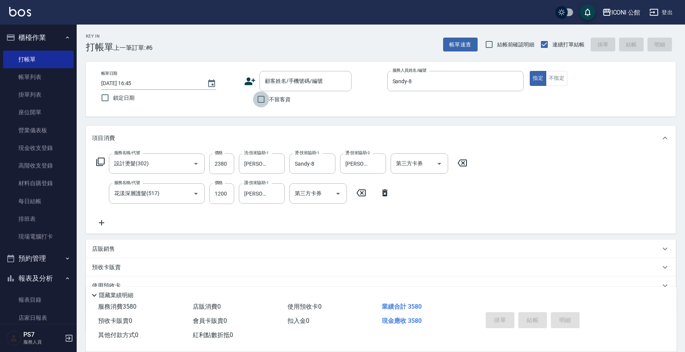
click at [258, 97] on input "不留客資" at bounding box center [261, 99] width 16 height 16
checkbox input "true"
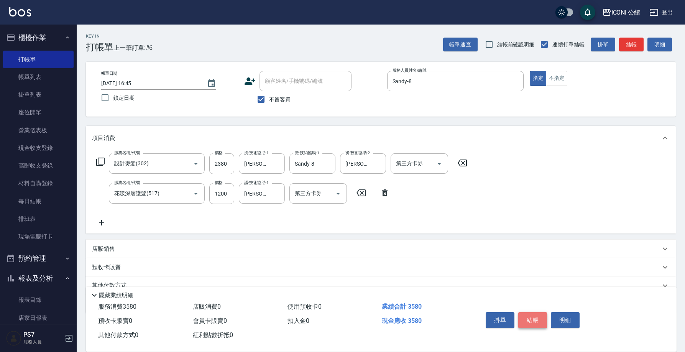
click at [535, 312] on button "結帳" at bounding box center [532, 320] width 29 height 16
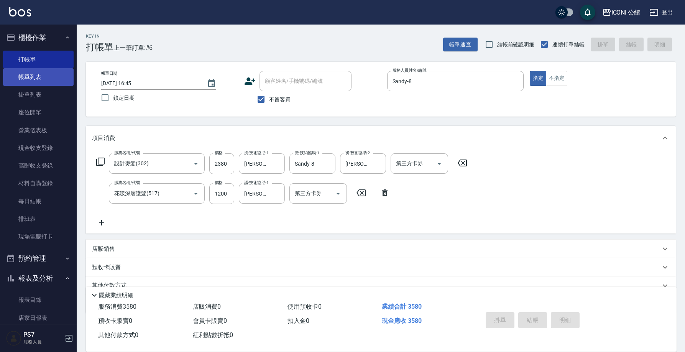
click at [23, 71] on link "帳單列表" at bounding box center [38, 77] width 71 height 18
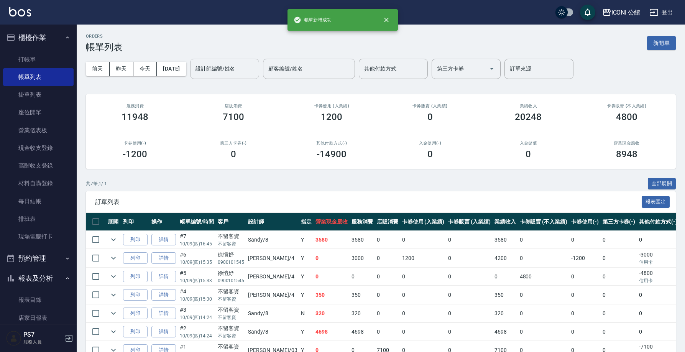
click at [249, 71] on input "設計師編號/姓名" at bounding box center [224, 68] width 62 height 13
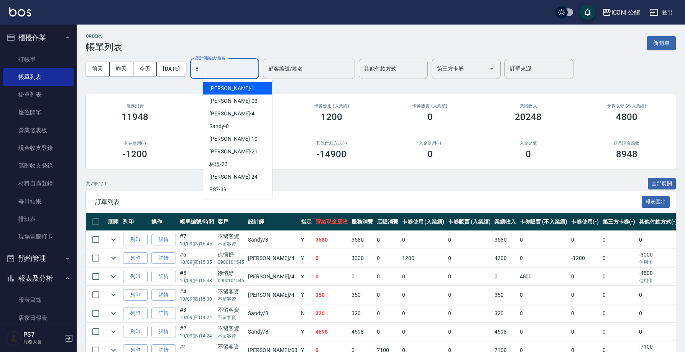
type input "Sandy-8"
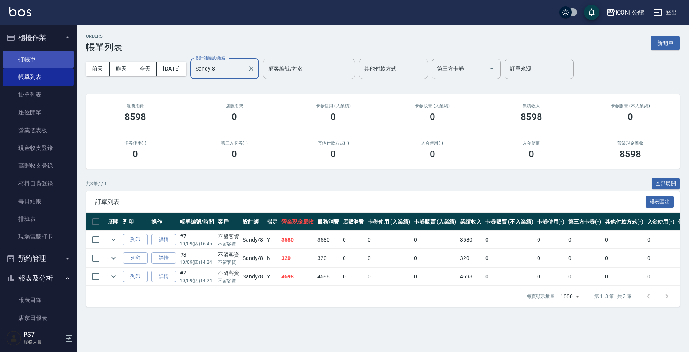
click at [59, 65] on link "打帳單" at bounding box center [38, 60] width 71 height 18
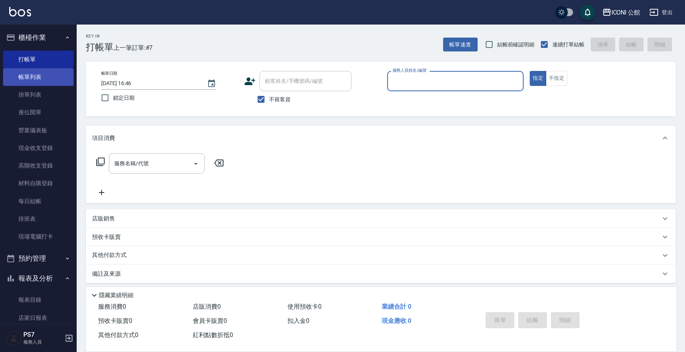
click at [56, 78] on link "帳單列表" at bounding box center [38, 77] width 71 height 18
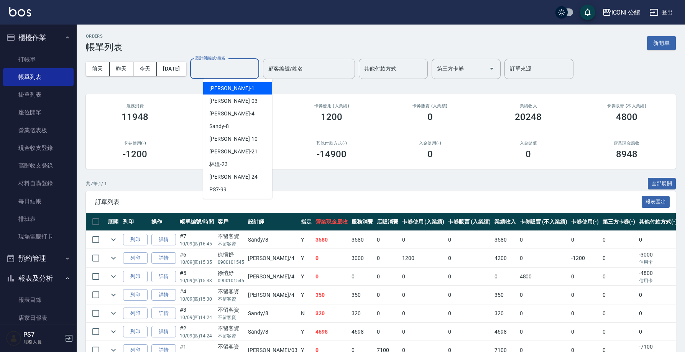
click at [225, 72] on input "設計師編號/姓名" at bounding box center [224, 68] width 62 height 13
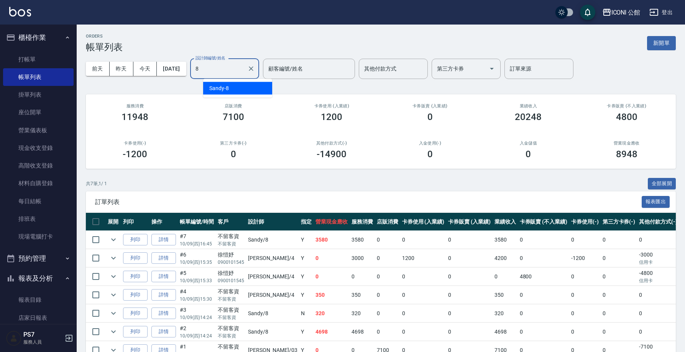
type input "Sandy-8"
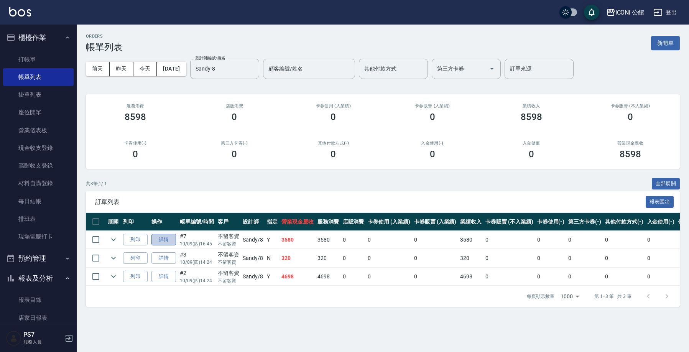
click at [171, 239] on link "詳情" at bounding box center [163, 240] width 25 height 12
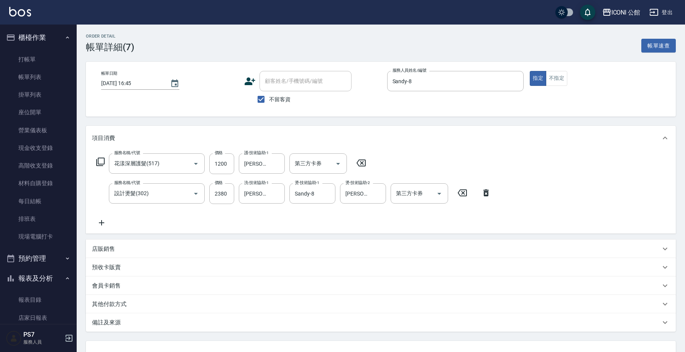
type input "[DATE] 16:45"
checkbox input "true"
type input "Sandy-8"
type input "花漾深層護髮(517)"
type input "設計燙髮(302)"
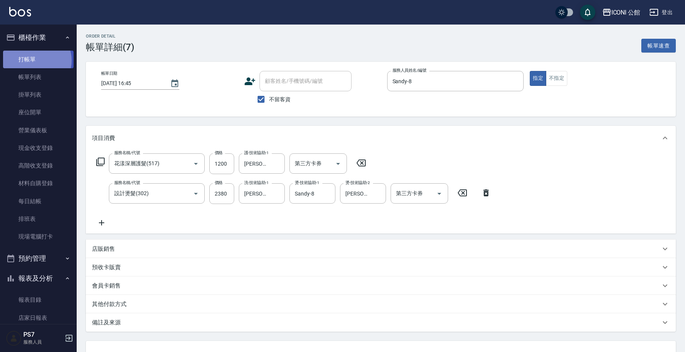
click at [36, 60] on link "打帳單" at bounding box center [38, 60] width 71 height 18
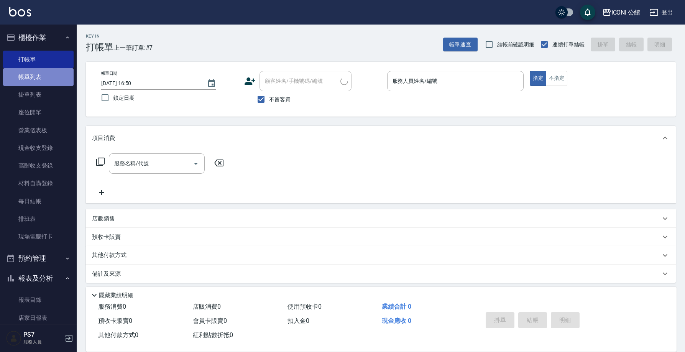
click at [42, 80] on link "帳單列表" at bounding box center [38, 77] width 71 height 18
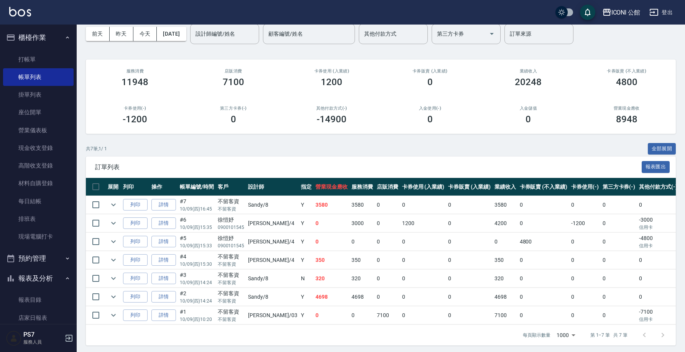
scroll to position [36, 0]
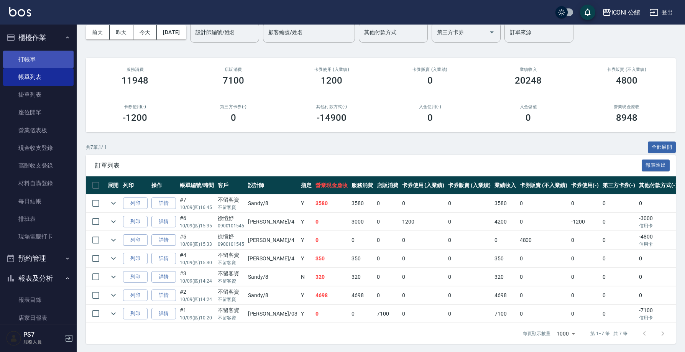
click at [39, 57] on link "打帳單" at bounding box center [38, 60] width 71 height 18
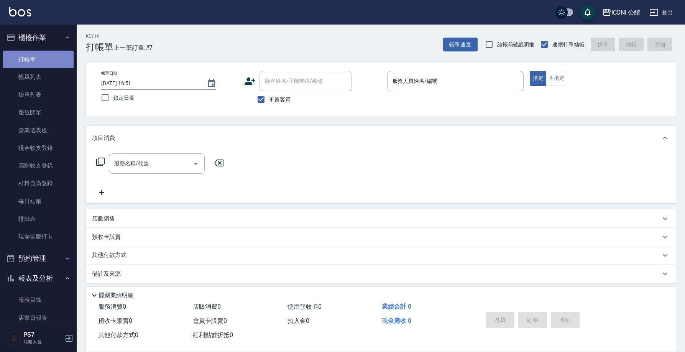
scroll to position [2, 0]
click at [39, 57] on link "打帳單" at bounding box center [38, 58] width 71 height 18
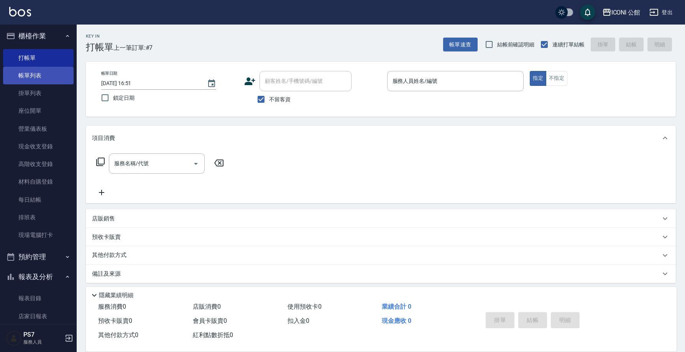
click at [40, 78] on link "帳單列表" at bounding box center [38, 76] width 71 height 18
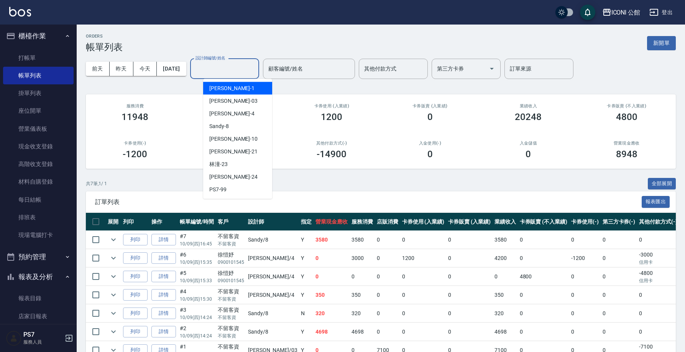
click at [222, 72] on input "設計師編號/姓名" at bounding box center [224, 68] width 62 height 13
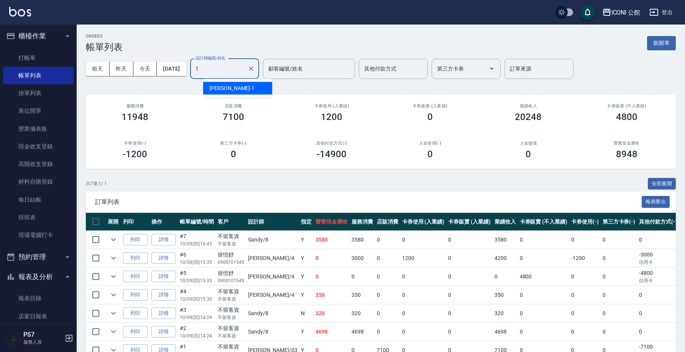
type input "[PERSON_NAME]-1"
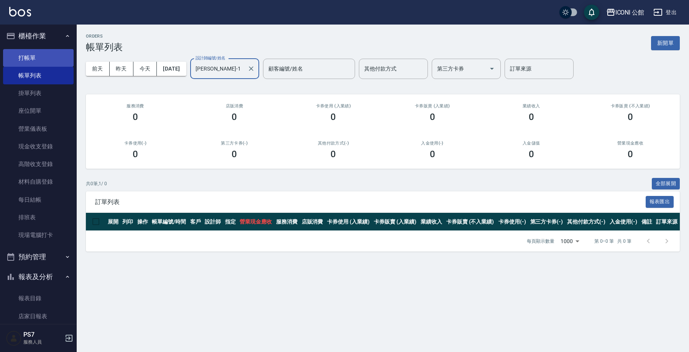
click at [33, 63] on link "打帳單" at bounding box center [38, 58] width 71 height 18
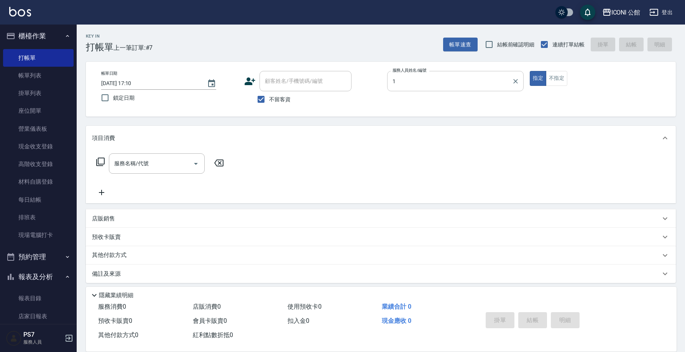
type input "[PERSON_NAME]-1"
type button "true"
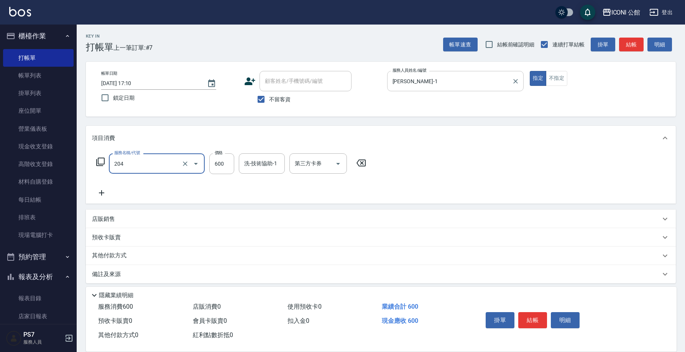
type input "指定洗+剪(204)"
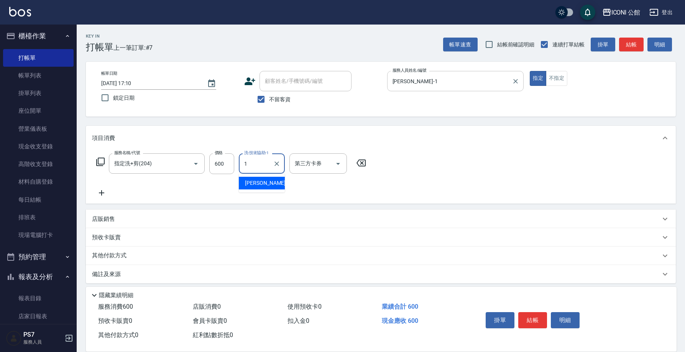
type input "[PERSON_NAME]-1"
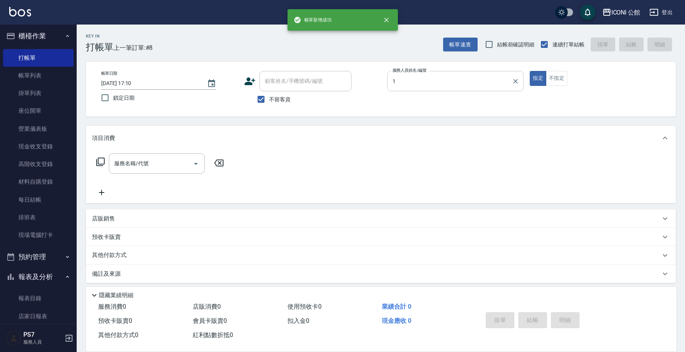
type input "[PERSON_NAME]-1"
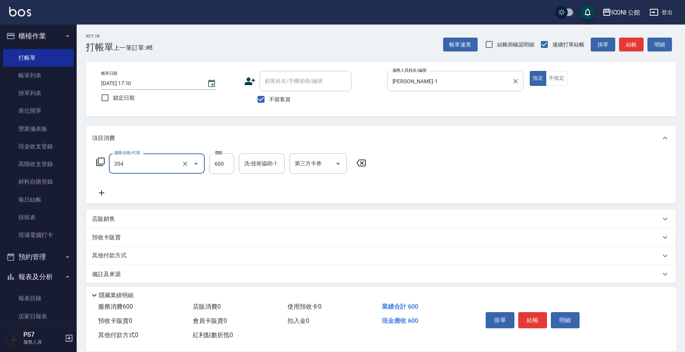
type input "指定洗+剪(204)"
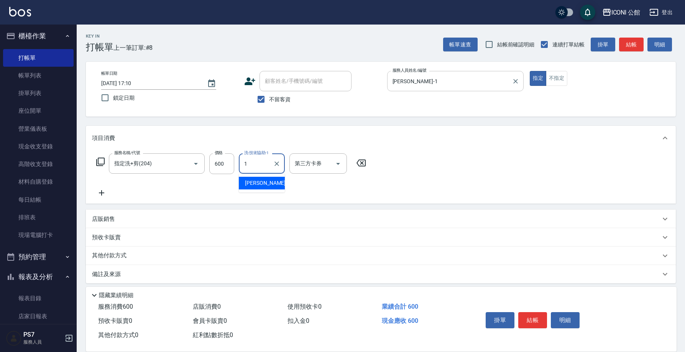
type input "[PERSON_NAME]-1"
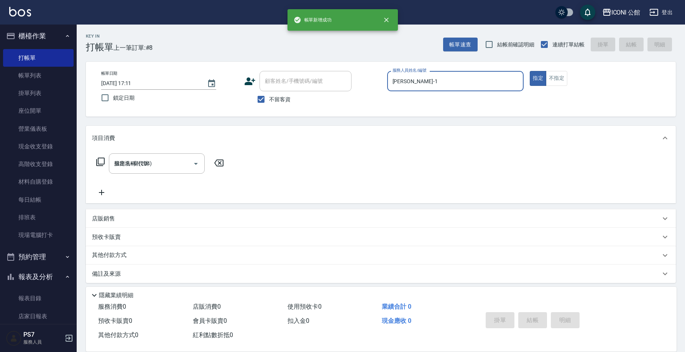
type input "[DATE] 17:11"
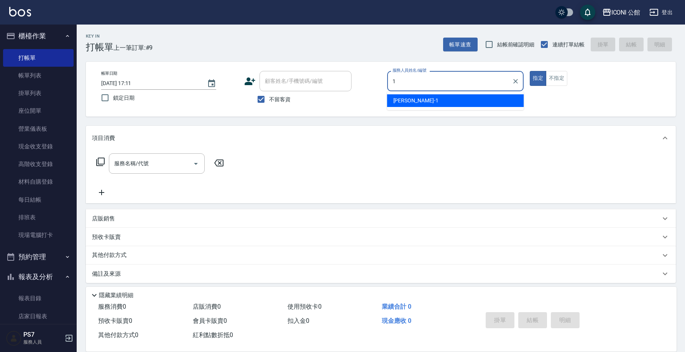
type input "[PERSON_NAME]-1"
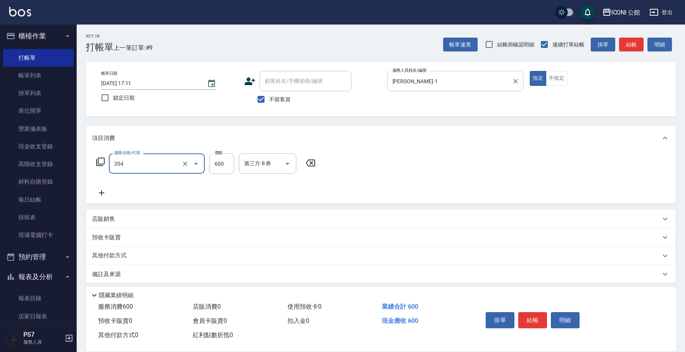
type input "指定洗+剪(204)"
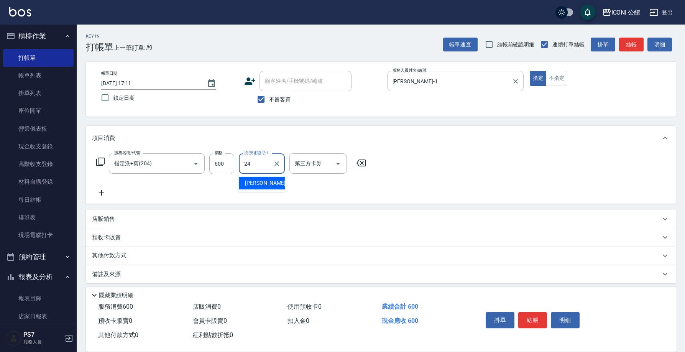
type input "[PERSON_NAME]-24"
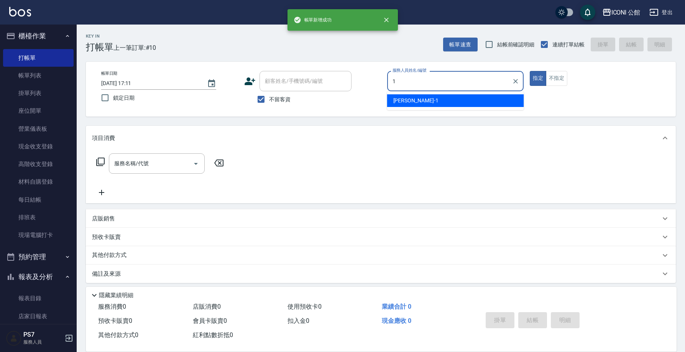
type input "[PERSON_NAME]-1"
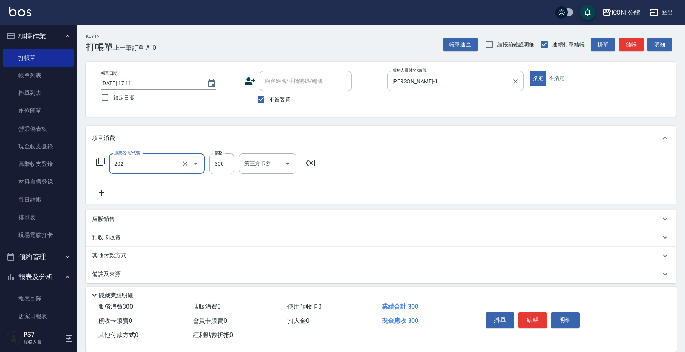
type input "單剪(202)"
type input "400"
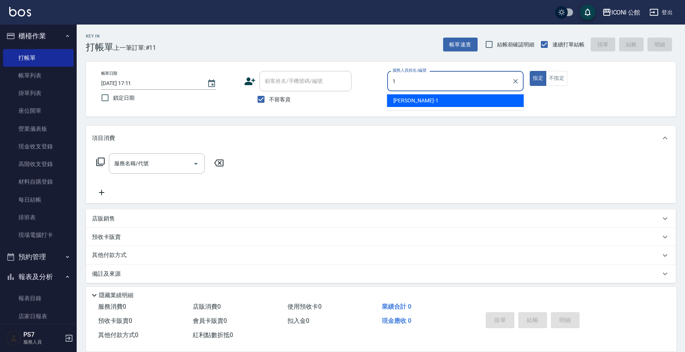
type input "[PERSON_NAME]-1"
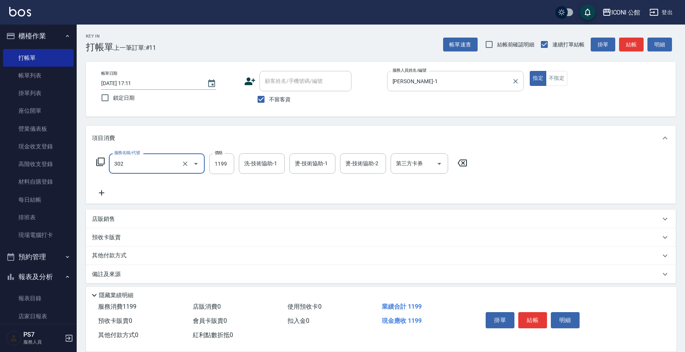
type input "設計燙髮(302)"
type input "1900"
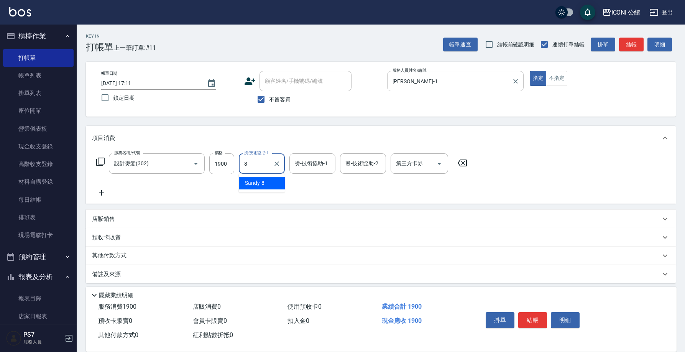
type input "Sandy-8"
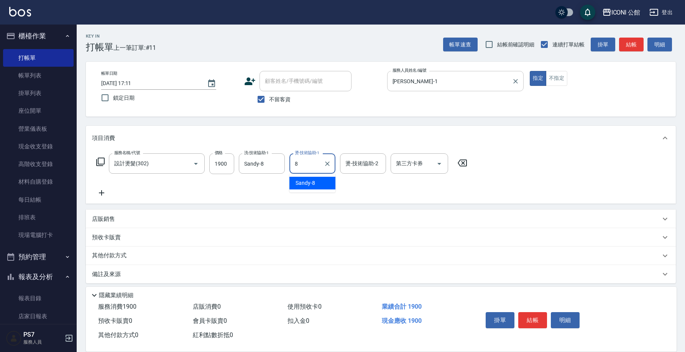
type input "Sandy-8"
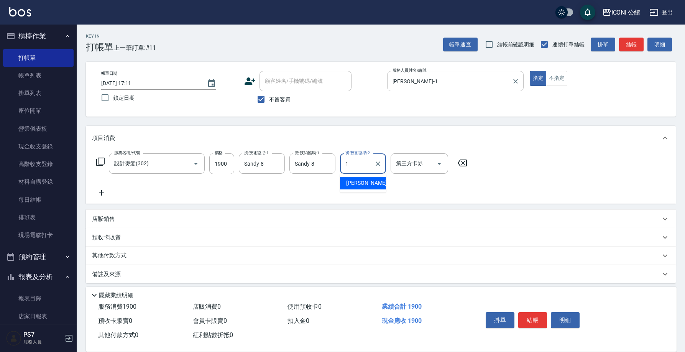
type input "[PERSON_NAME]-1"
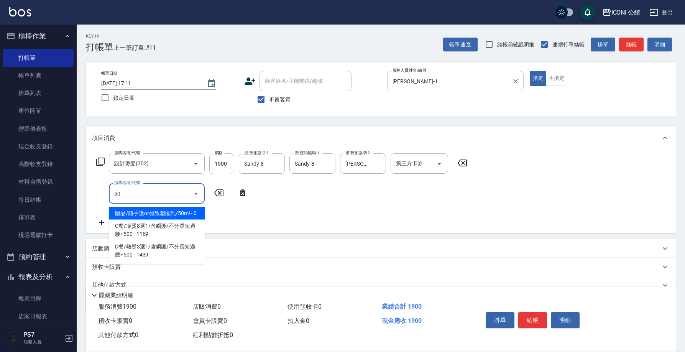
type input "506"
type input "50"
click at [219, 193] on icon at bounding box center [218, 192] width 9 height 7
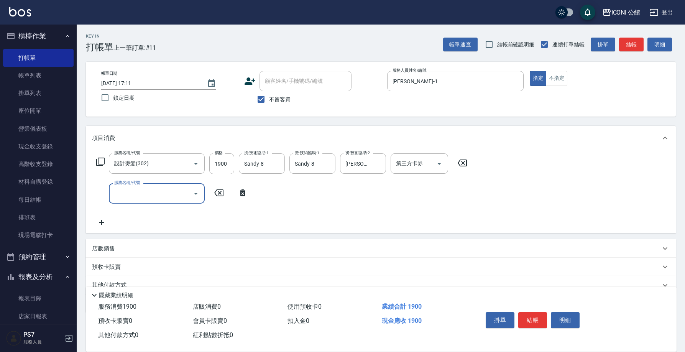
click at [102, 163] on icon at bounding box center [100, 161] width 9 height 9
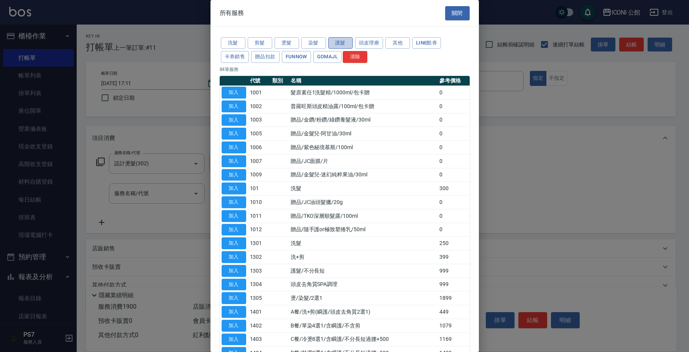
click at [337, 43] on button "護髮" at bounding box center [340, 43] width 25 height 12
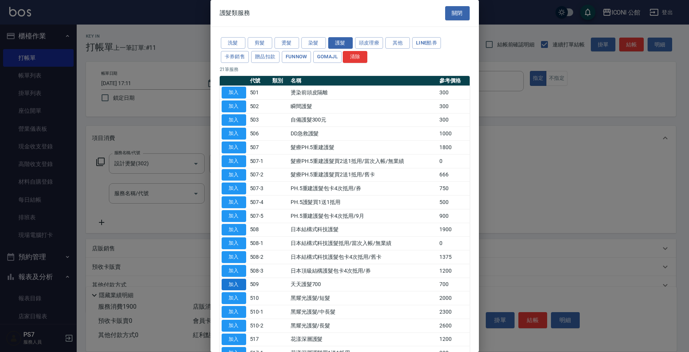
click at [236, 281] on button "加入" at bounding box center [233, 285] width 25 height 12
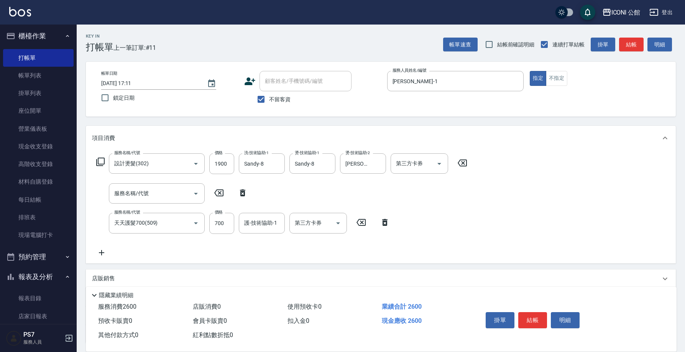
click at [240, 193] on icon at bounding box center [242, 192] width 5 height 7
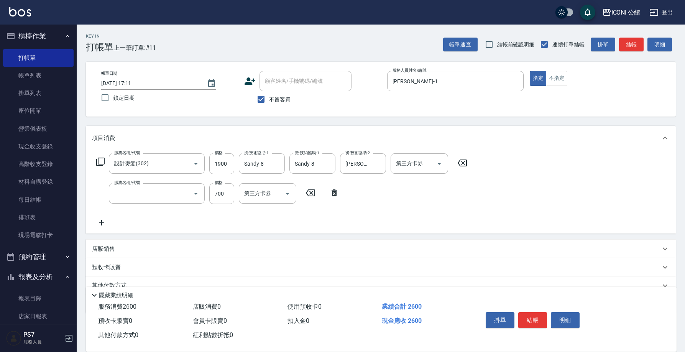
type input "天天護髮700(509)"
click at [228, 195] on input "700" at bounding box center [221, 193] width 25 height 21
type input "500"
type input "Sandy-8"
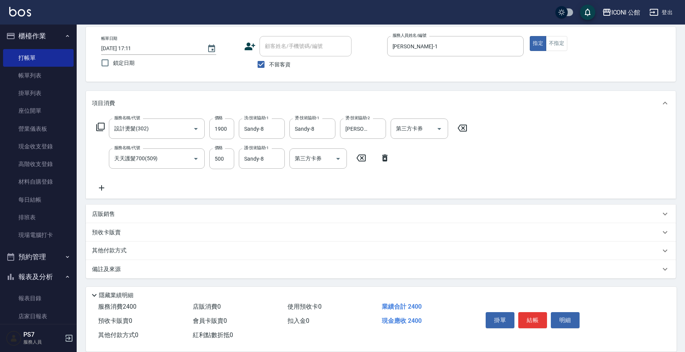
click at [100, 245] on div "其他付款方式" at bounding box center [381, 250] width 590 height 18
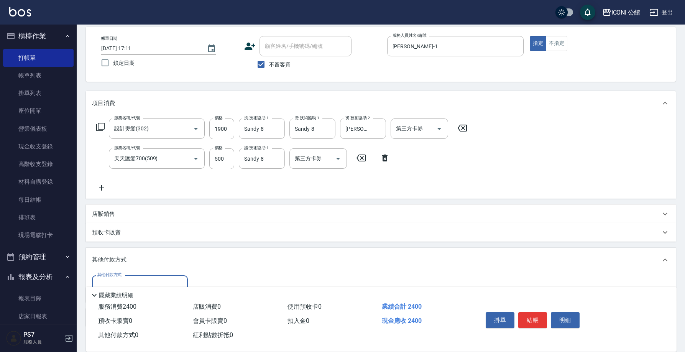
click at [134, 276] on div "其他付款方式" at bounding box center [140, 285] width 96 height 20
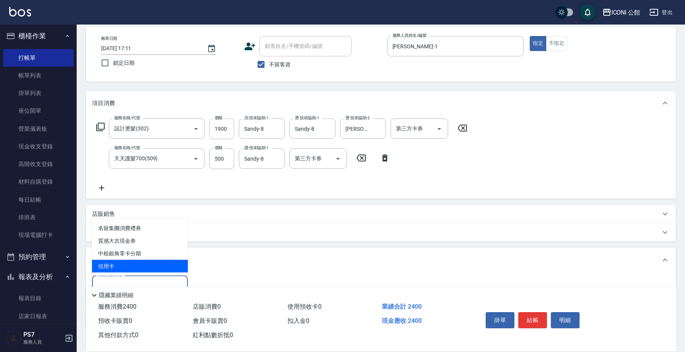
click at [130, 267] on span "信用卡" at bounding box center [140, 266] width 96 height 13
type input "信用卡"
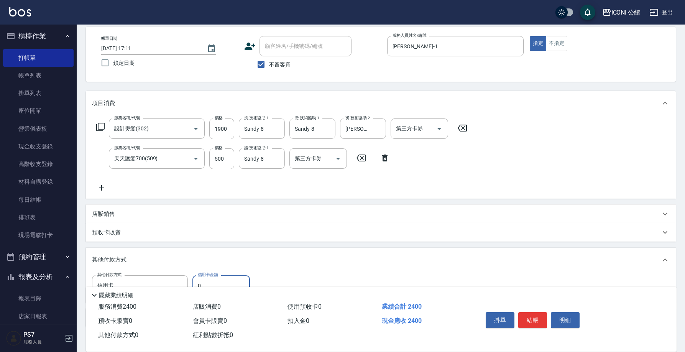
click at [206, 279] on input "0" at bounding box center [220, 285] width 57 height 21
type input "2400"
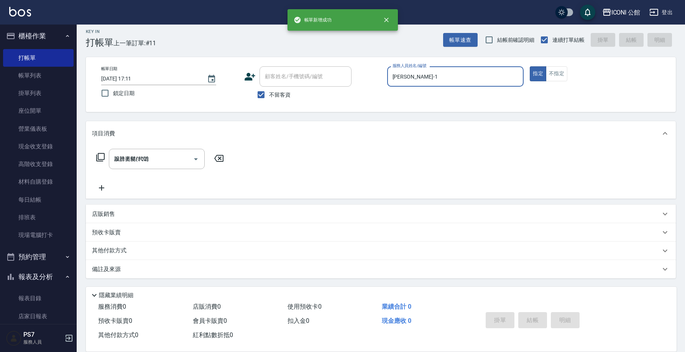
type input "[DATE] 17:12"
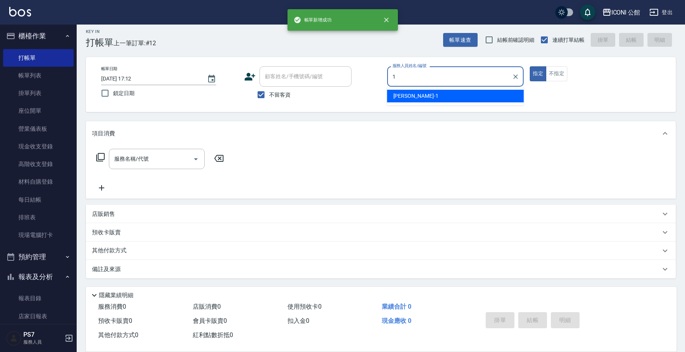
type input "[PERSON_NAME]-1"
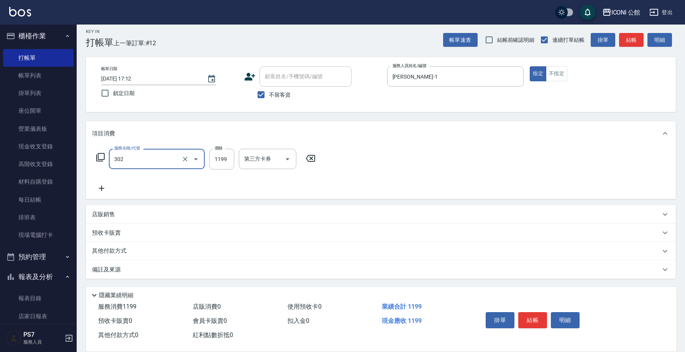
type input "設計燙髮(302)"
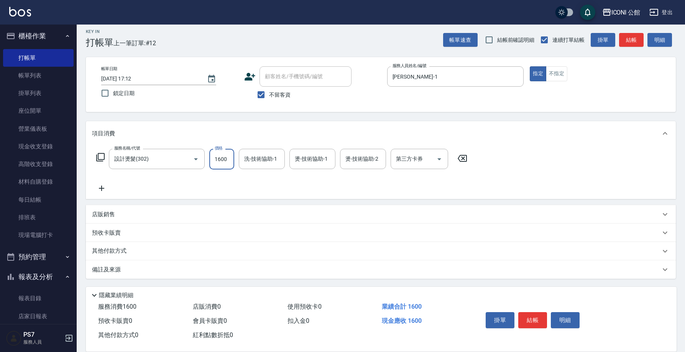
type input "1600"
click at [269, 160] on input "[PERSON_NAME]-24" at bounding box center [256, 158] width 28 height 13
type input "可"
type input "[PERSON_NAME]-1"
type input "[PERSON_NAME]-24"
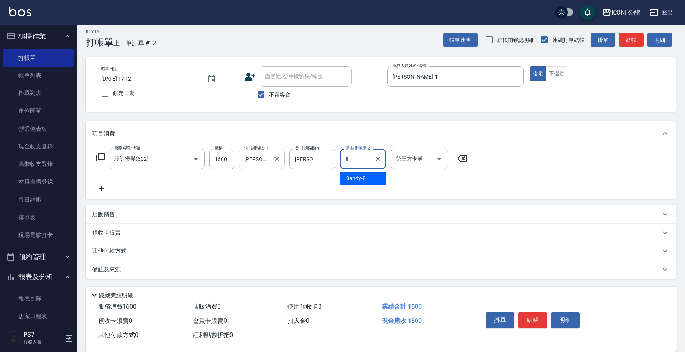
type input "Sandy-8"
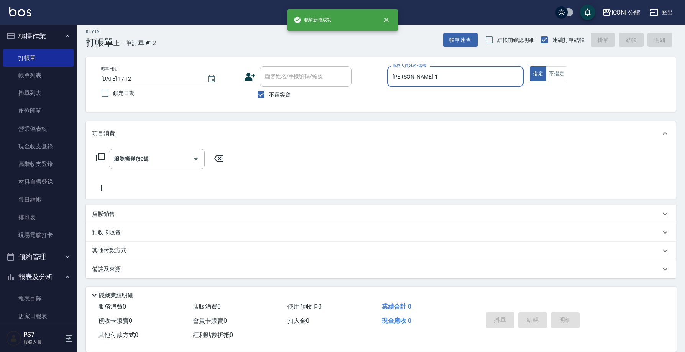
type input "[DATE] 17:13"
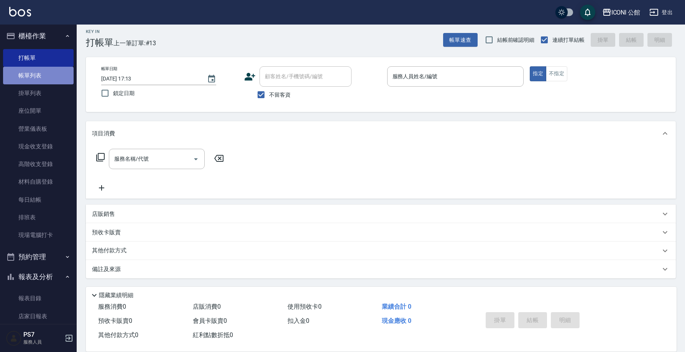
click at [46, 76] on link "帳單列表" at bounding box center [38, 76] width 71 height 18
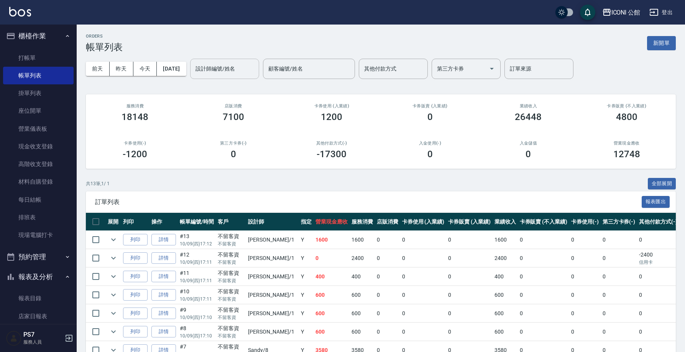
click at [209, 70] on input "設計師編號/姓名" at bounding box center [224, 68] width 62 height 13
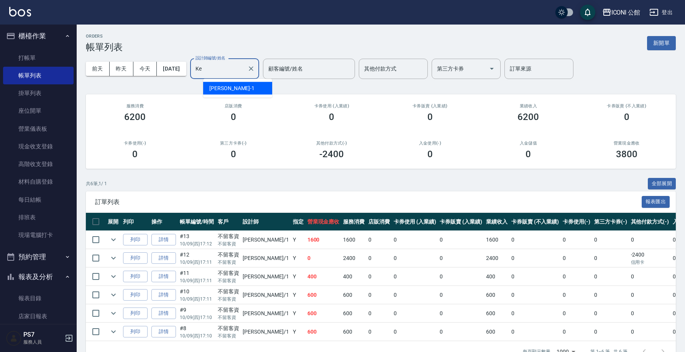
type input "K"
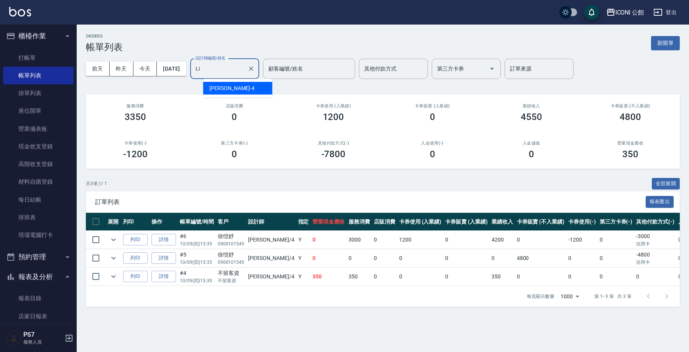
type input "L"
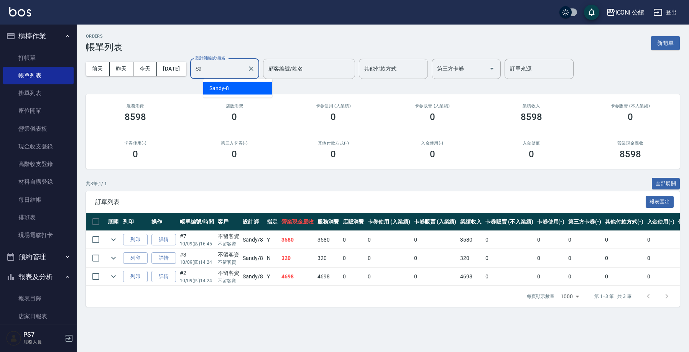
type input "S"
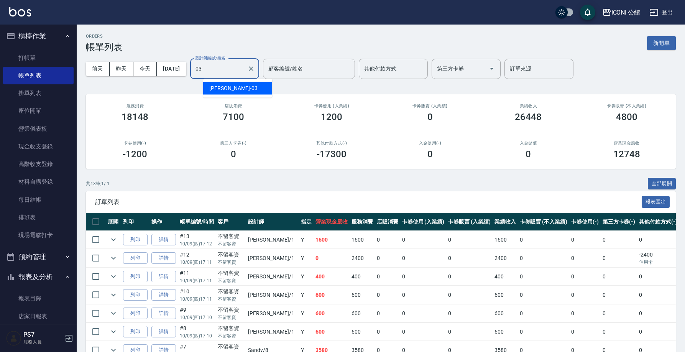
type input "[PERSON_NAME]-03"
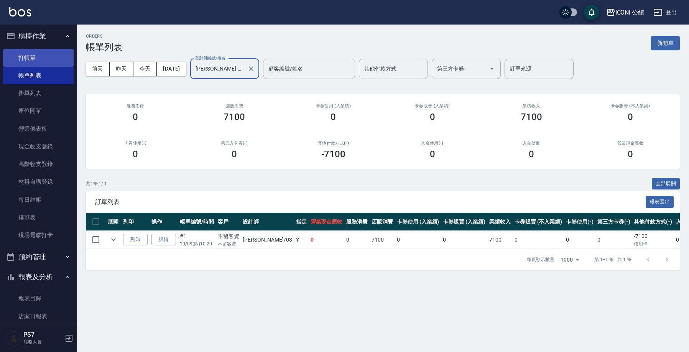
click at [38, 58] on link "打帳單" at bounding box center [38, 58] width 71 height 18
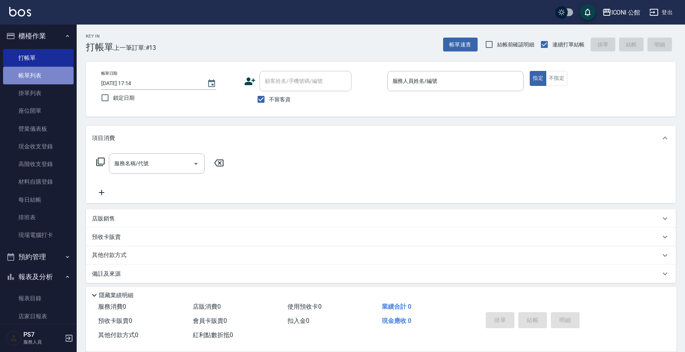
click at [40, 77] on link "帳單列表" at bounding box center [38, 76] width 71 height 18
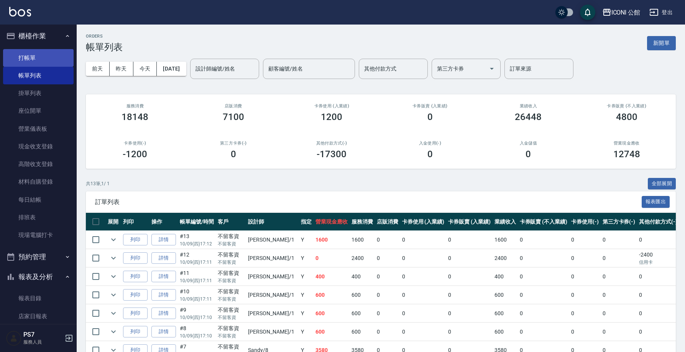
click at [46, 57] on link "打帳單" at bounding box center [38, 58] width 71 height 18
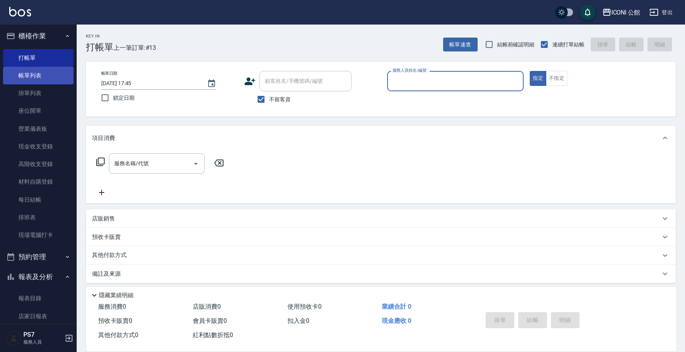
click at [31, 75] on link "帳單列表" at bounding box center [38, 76] width 71 height 18
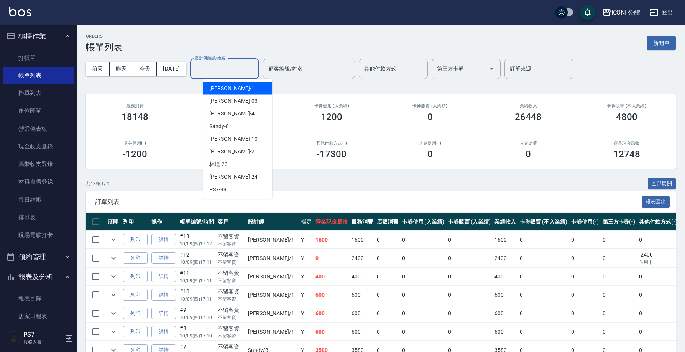
click at [217, 71] on input "設計師編號/姓名" at bounding box center [224, 68] width 62 height 13
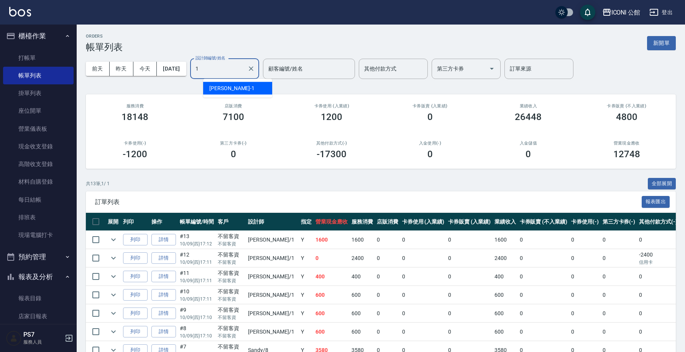
type input "[PERSON_NAME]-1"
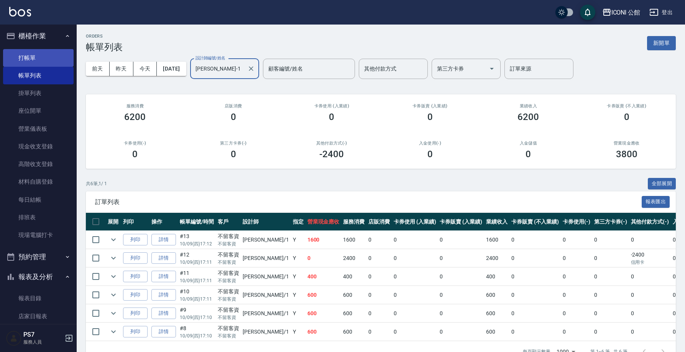
click at [38, 58] on link "打帳單" at bounding box center [38, 58] width 71 height 18
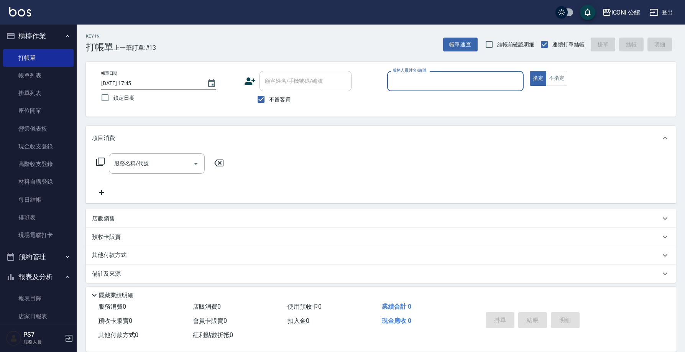
click at [447, 79] on input "服務人員姓名/編號" at bounding box center [455, 80] width 130 height 13
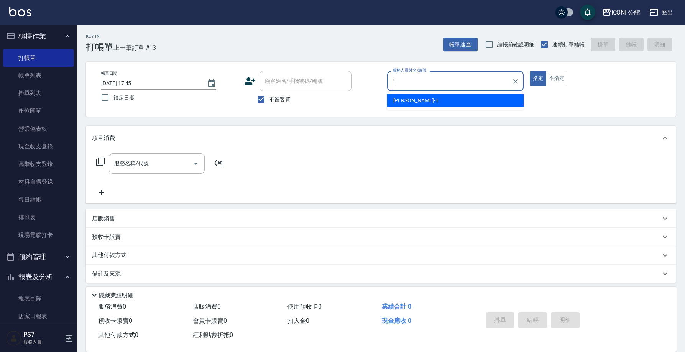
type input "[PERSON_NAME]-1"
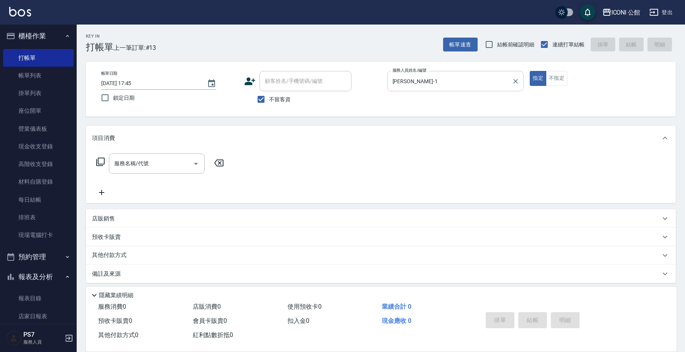
type button "true"
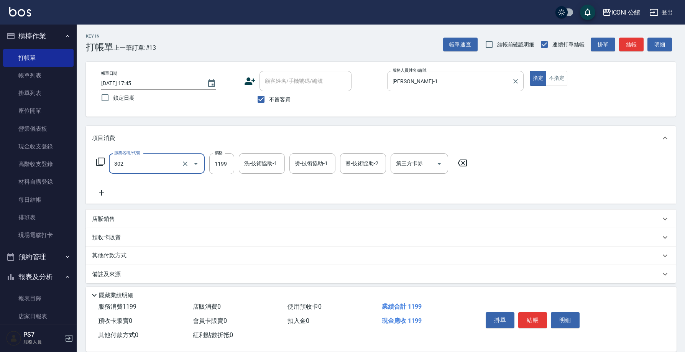
type input "設計燙髮(302)"
type input "1600"
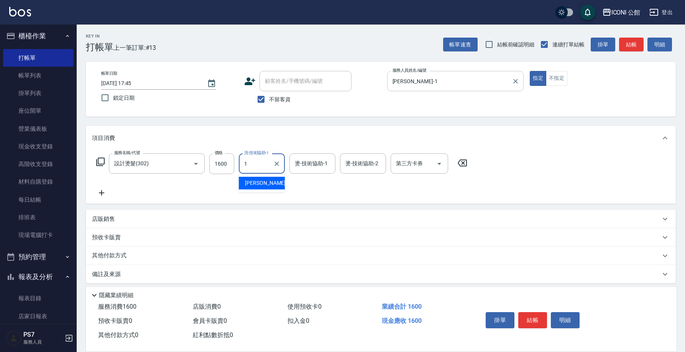
type input "[PERSON_NAME]-1"
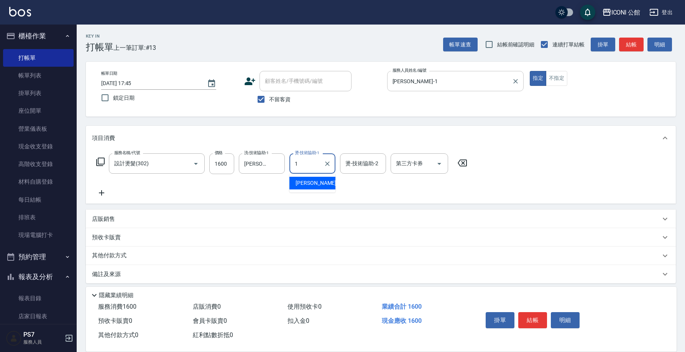
type input "[PERSON_NAME]-1"
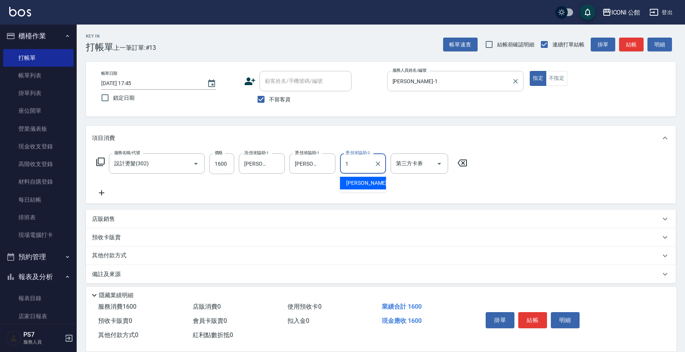
type input "[PERSON_NAME]-1"
click at [107, 251] on p "其他付款方式" at bounding box center [111, 255] width 38 height 8
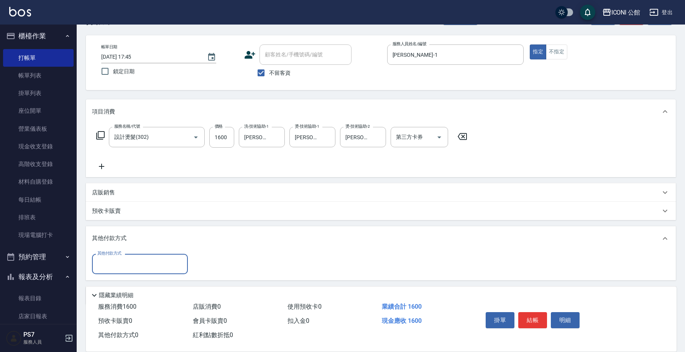
scroll to position [27, 0]
click at [165, 265] on input "其他付款方式" at bounding box center [139, 263] width 89 height 13
click at [156, 318] on span "信用卡" at bounding box center [140, 321] width 96 height 13
type input "信用卡"
type input "1600"
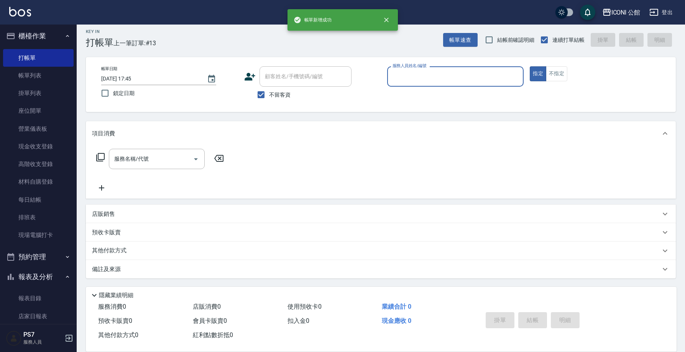
scroll to position [5, 0]
click at [426, 76] on input "服務人員姓名/編號" at bounding box center [455, 76] width 130 height 13
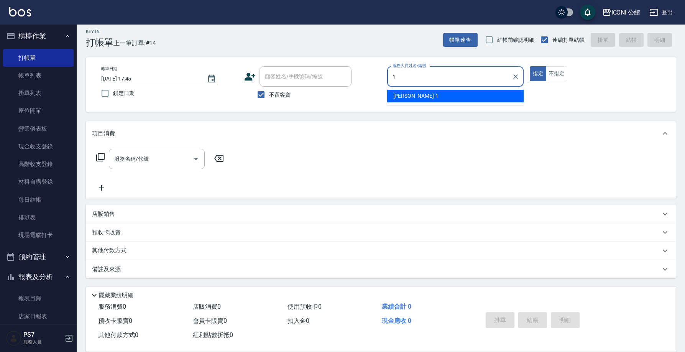
type input "[PERSON_NAME]-1"
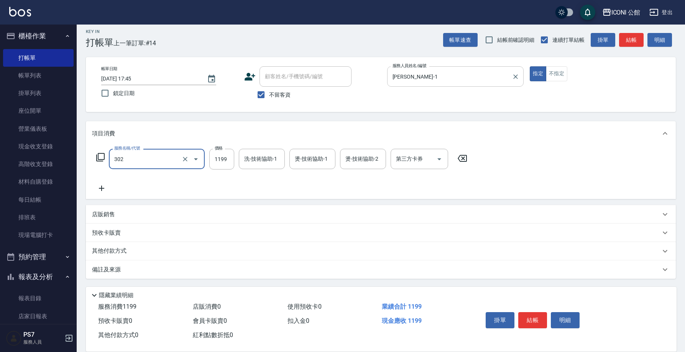
type input "設計燙髮(302)"
type input "1599"
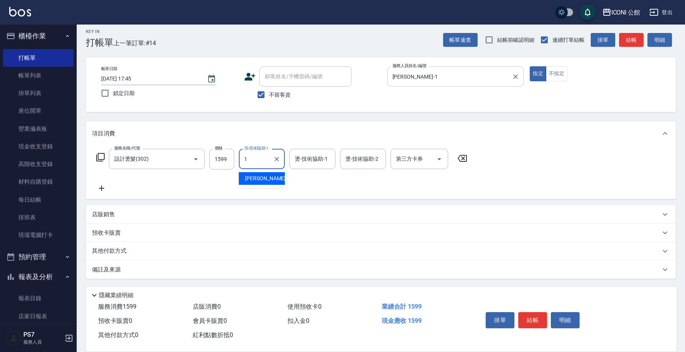
type input "[PERSON_NAME]-1"
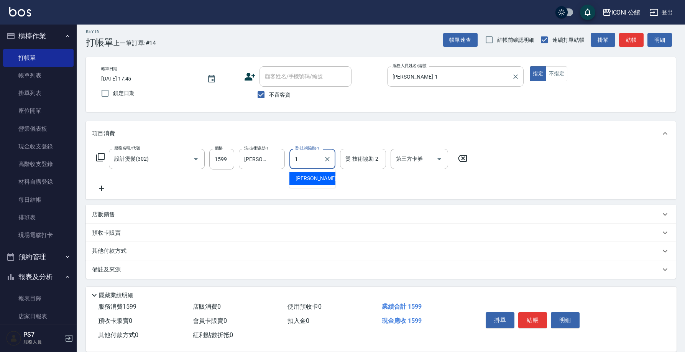
type input "[PERSON_NAME]-1"
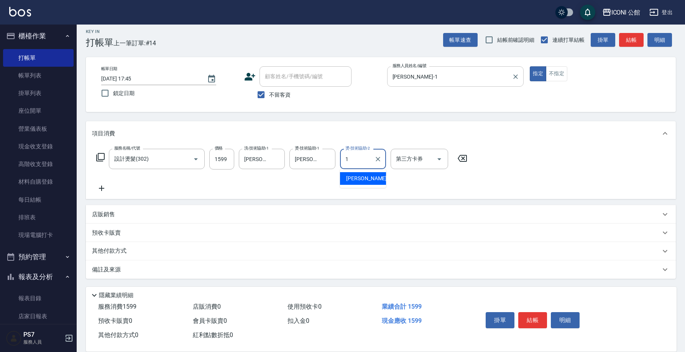
type input "[PERSON_NAME]-1"
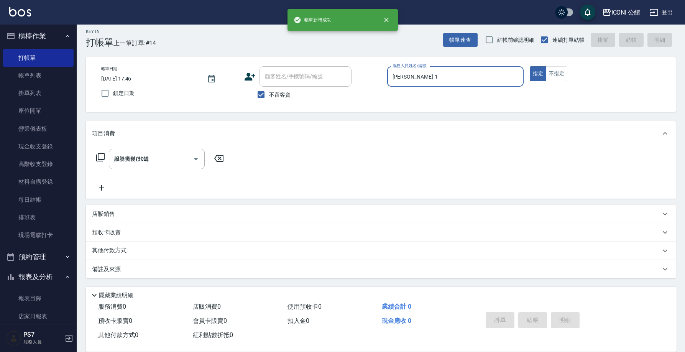
type input "[DATE] 17:46"
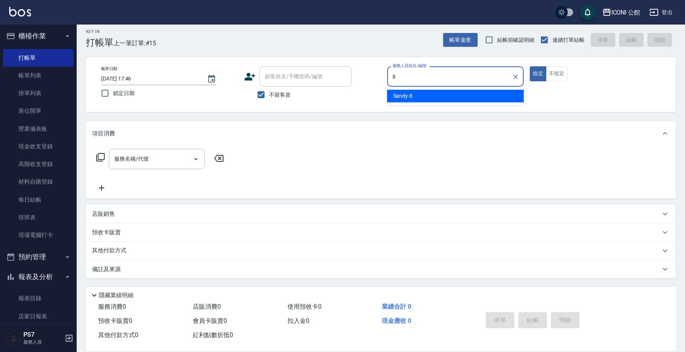
type input "Sandy-8"
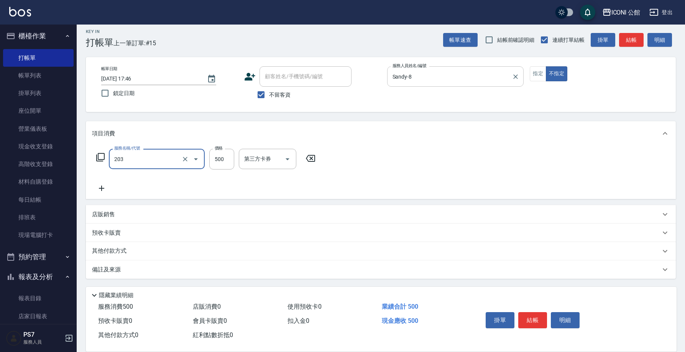
type input "不指定洗+剪(203)"
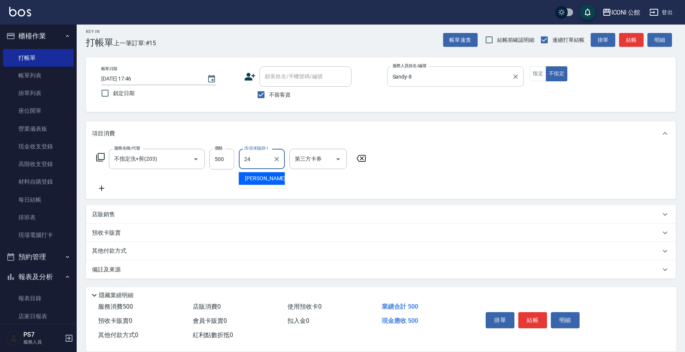
type input "[PERSON_NAME]-24"
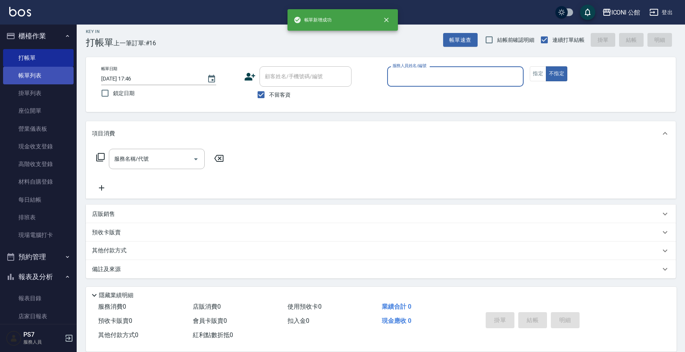
click at [35, 78] on link "帳單列表" at bounding box center [38, 76] width 71 height 18
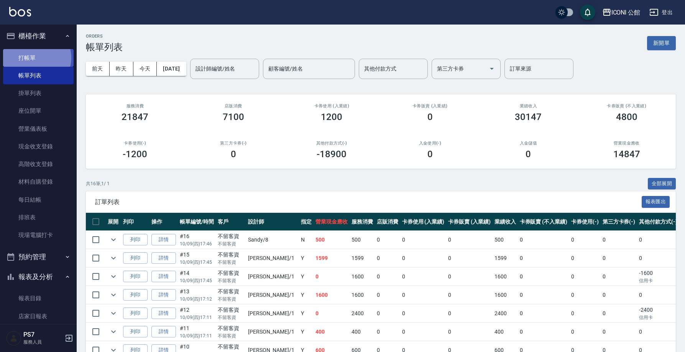
click at [35, 57] on link "打帳單" at bounding box center [38, 58] width 71 height 18
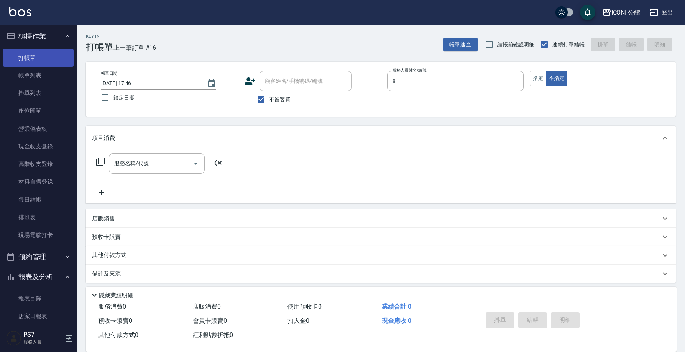
type input "Sandy-8"
type button "false"
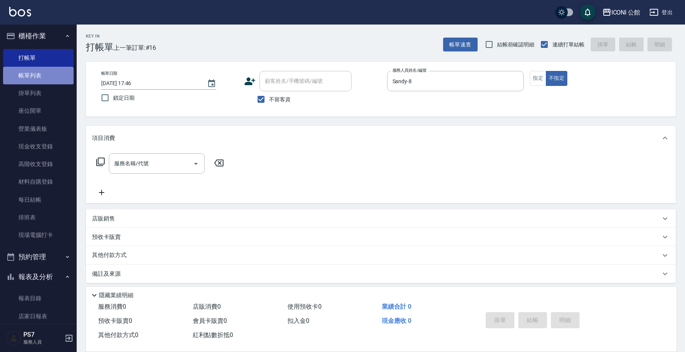
click at [46, 72] on link "帳單列表" at bounding box center [38, 76] width 71 height 18
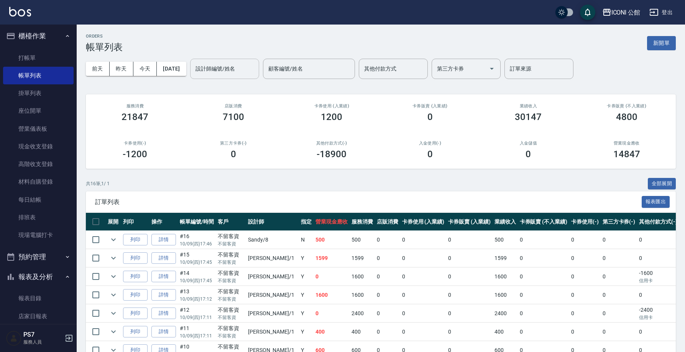
click at [223, 67] on input "設計師編號/姓名" at bounding box center [224, 68] width 62 height 13
type input "Sandy-8"
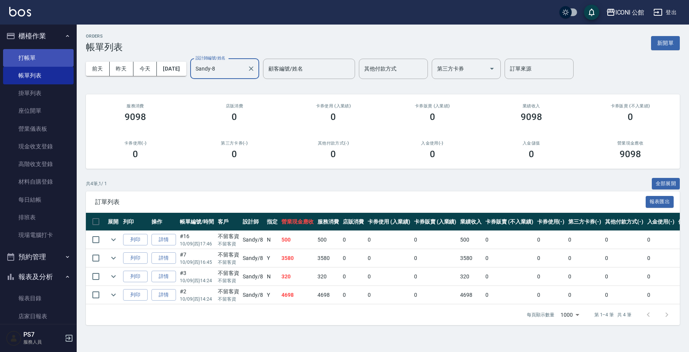
click at [55, 61] on link "打帳單" at bounding box center [38, 58] width 71 height 18
